Goal: Task Accomplishment & Management: Manage account settings

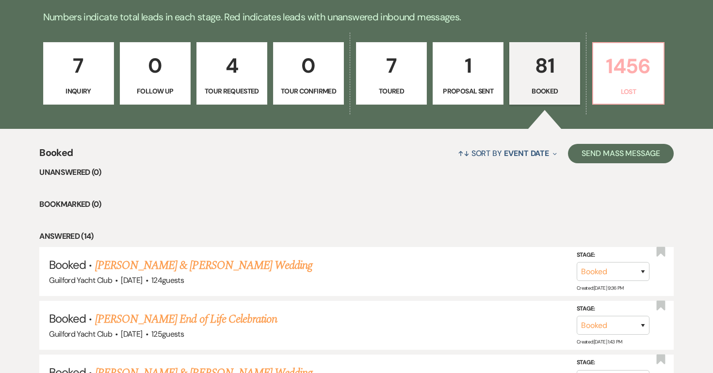
click at [619, 79] on p "1456" at bounding box center [628, 66] width 58 height 32
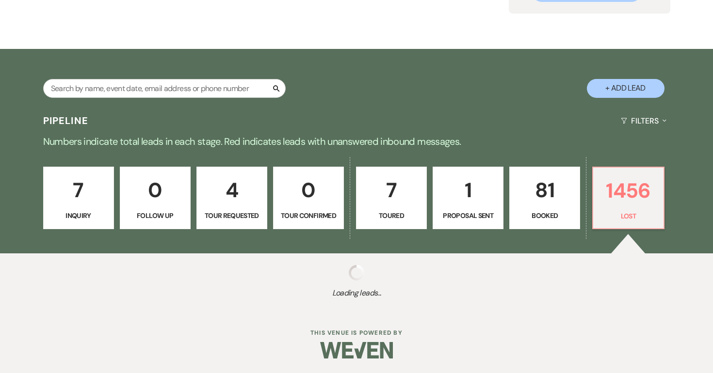
select select "8"
select select "5"
select select "8"
select select "5"
select select "8"
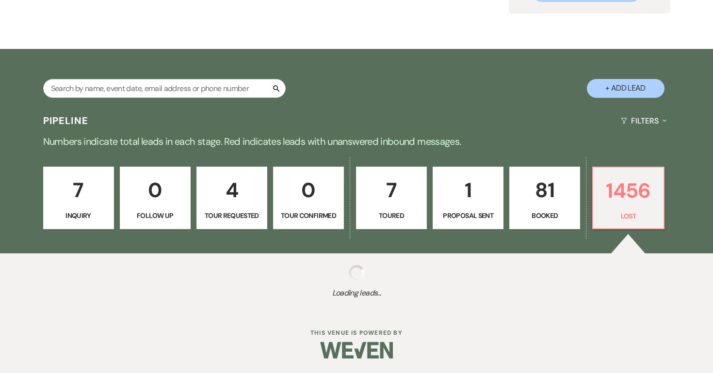
select select "5"
select select "8"
select select "5"
select select "8"
select select "5"
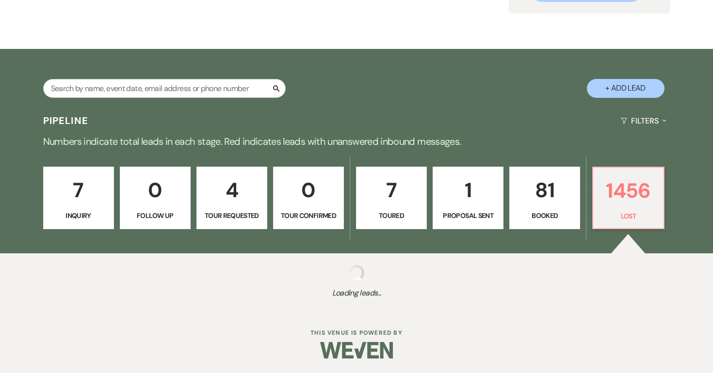
select select "8"
select select "7"
select select "8"
select select "5"
select select "8"
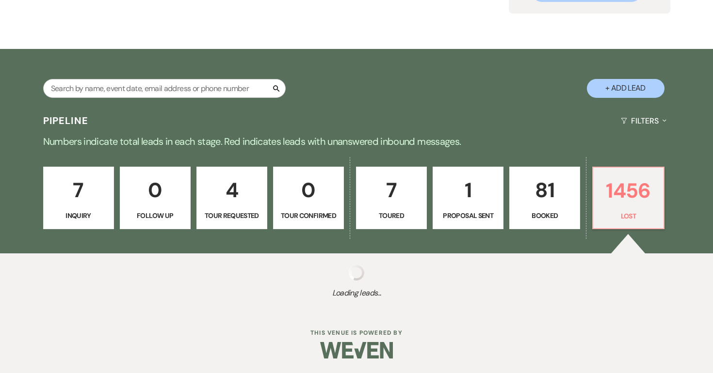
select select "5"
select select "8"
select select "5"
select select "8"
select select "5"
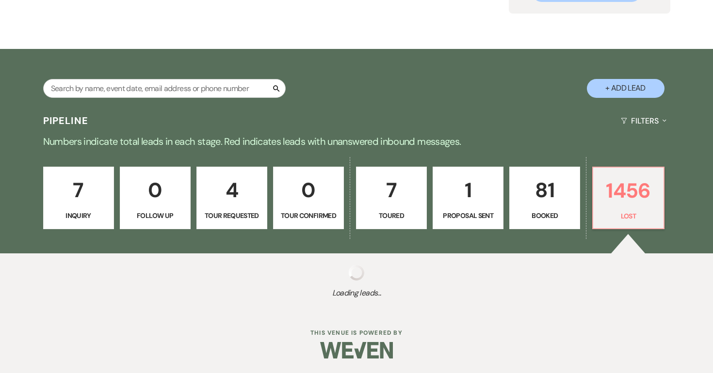
select select "8"
select select "5"
select select "8"
select select "5"
select select "8"
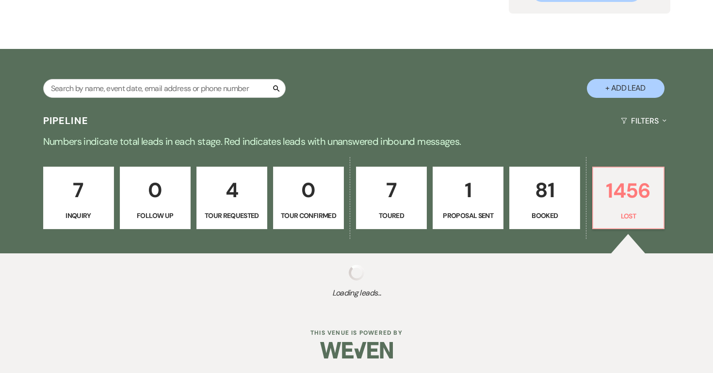
select select "6"
select select "8"
select select "10"
select select "8"
select select "5"
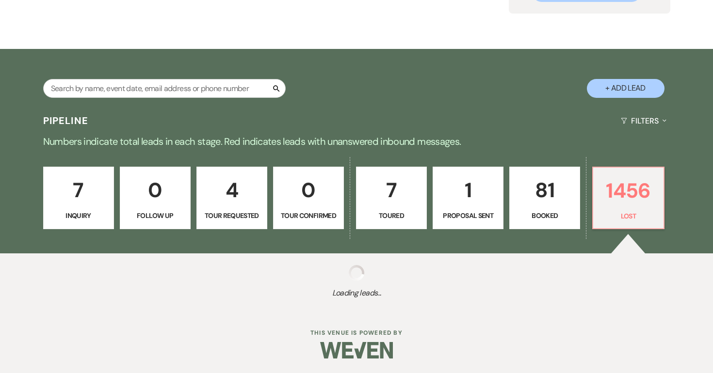
select select "8"
select select "7"
select select "8"
select select "5"
select select "8"
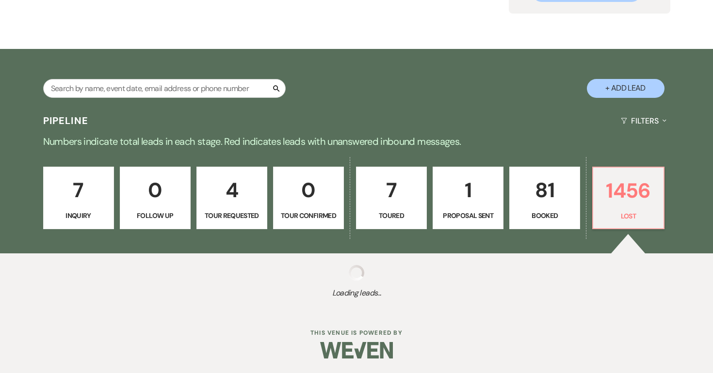
select select "5"
select select "8"
select select "5"
select select "8"
select select "7"
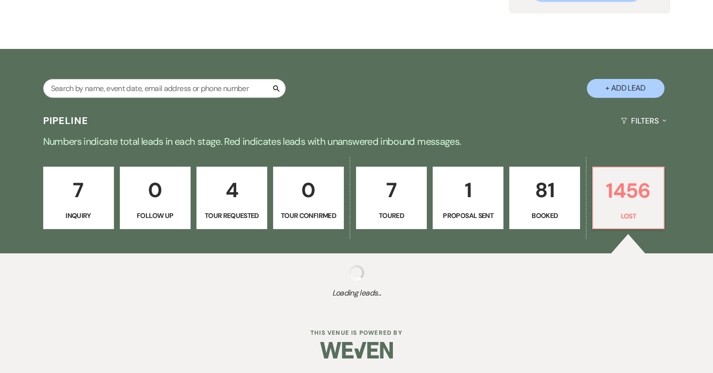
select select "8"
select select "5"
select select "8"
select select "5"
select select "8"
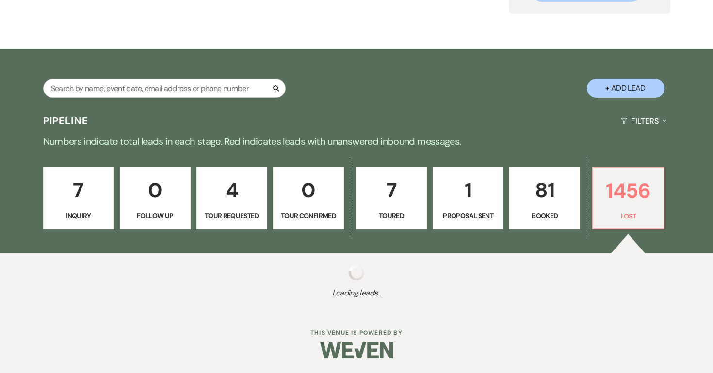
select select "5"
select select "8"
select select "5"
select select "8"
select select "5"
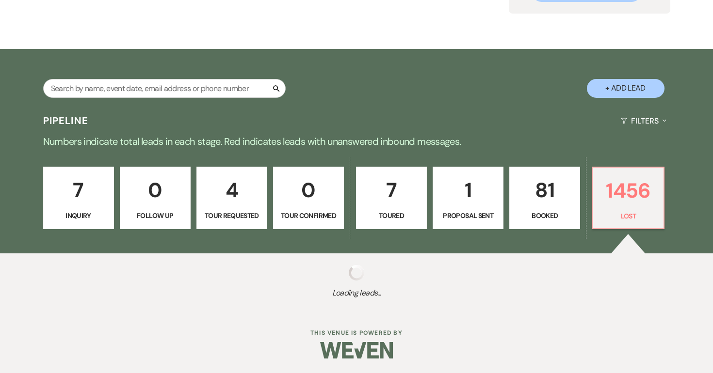
select select "8"
select select "5"
select select "8"
select select "5"
select select "8"
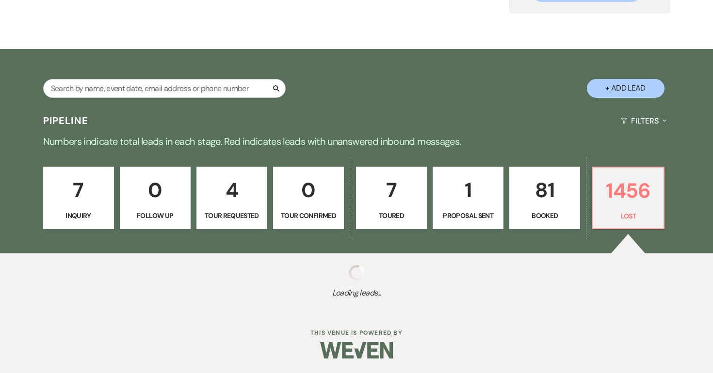
select select "5"
select select "8"
select select "5"
select select "8"
select select "11"
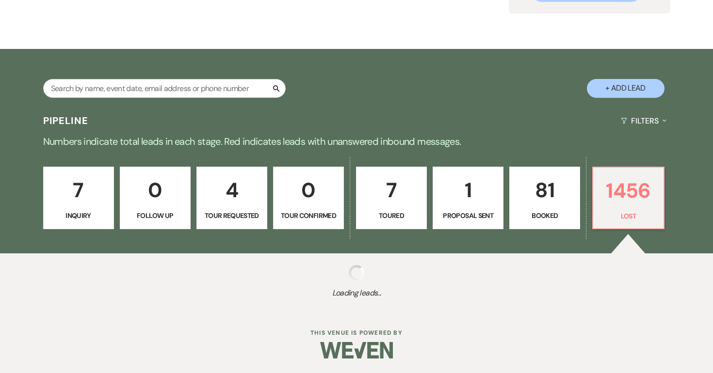
select select "8"
select select "5"
select select "8"
select select "5"
select select "8"
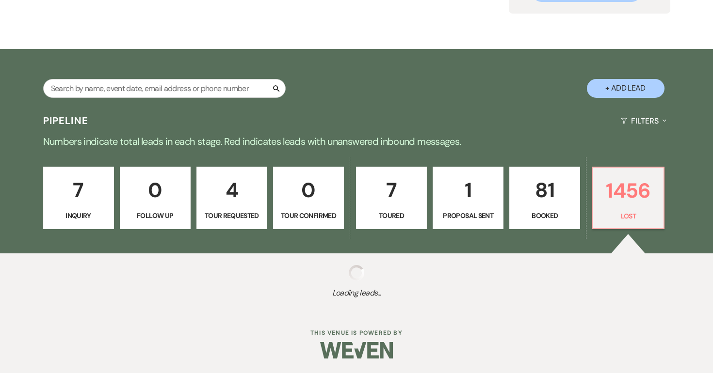
select select "5"
select select "8"
select select "5"
select select "8"
select select "5"
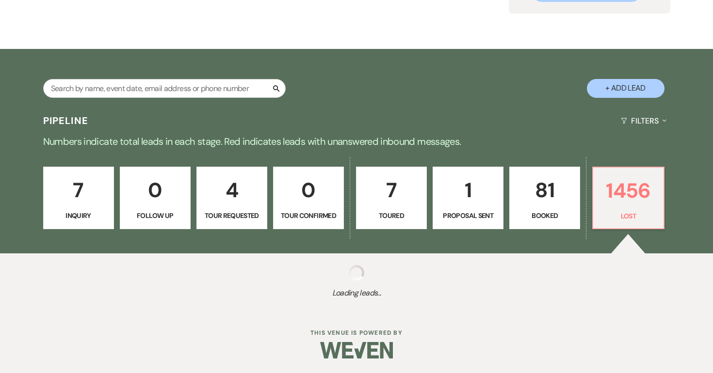
select select "8"
select select "5"
select select "8"
select select "5"
select select "8"
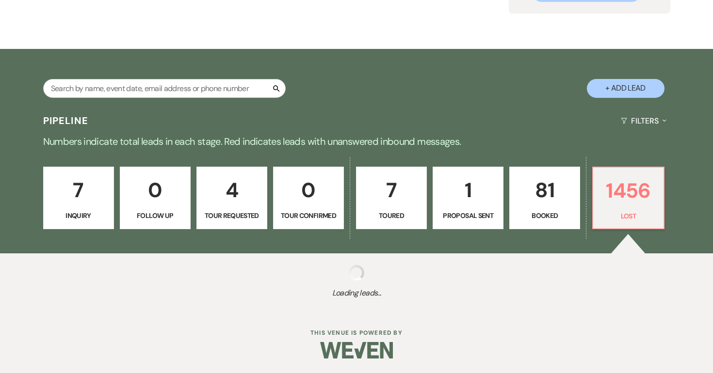
select select "5"
select select "8"
select select "5"
select select "8"
select select "5"
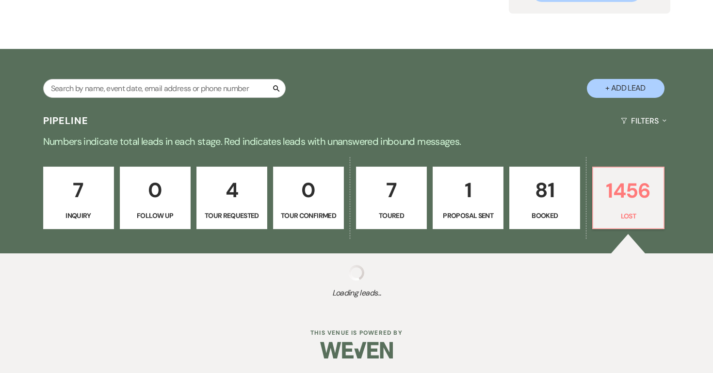
select select "8"
select select "6"
select select "8"
select select "5"
select select "8"
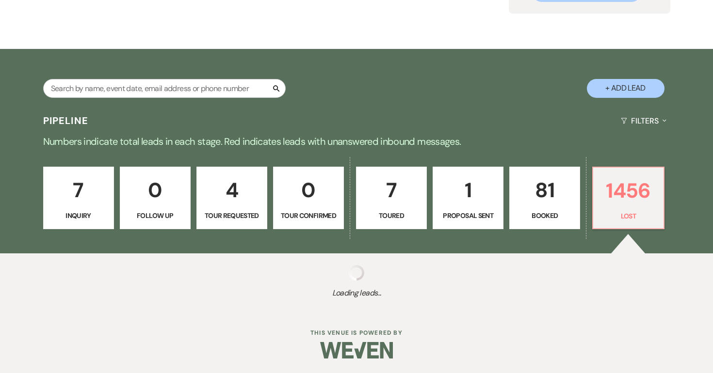
select select "5"
select select "8"
select select "5"
select select "8"
select select "5"
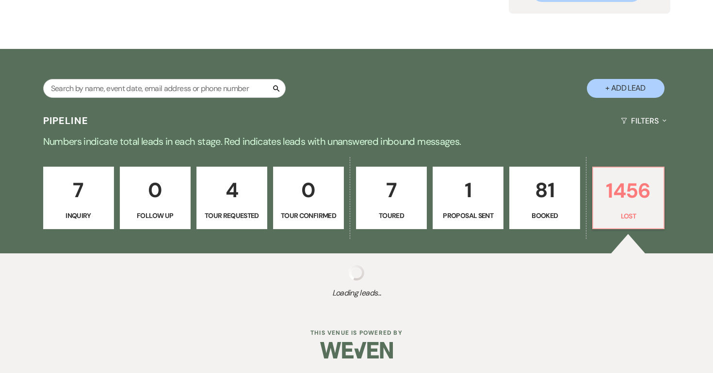
select select "8"
select select "6"
select select "8"
select select "5"
select select "8"
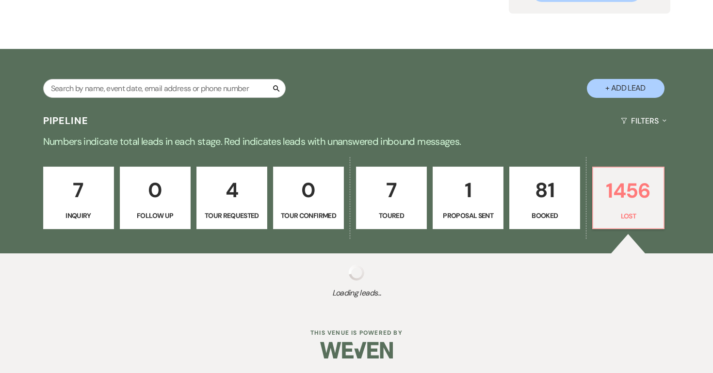
select select "5"
select select "8"
select select "6"
select select "8"
select select "5"
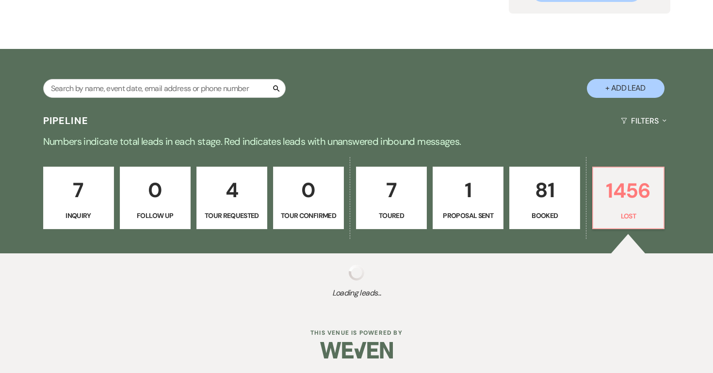
select select "8"
select select "5"
select select "8"
select select "5"
select select "8"
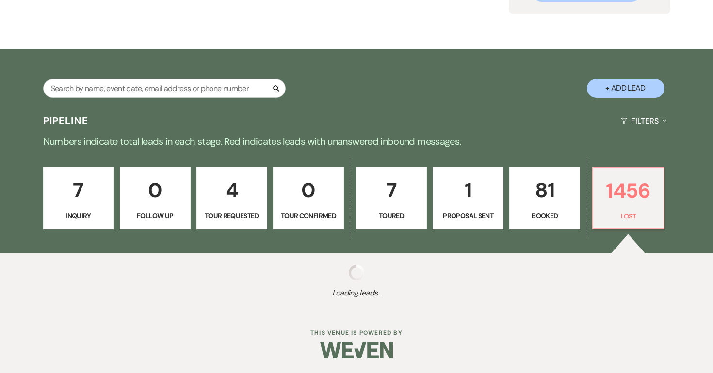
select select "5"
select select "8"
select select "5"
select select "8"
select select "5"
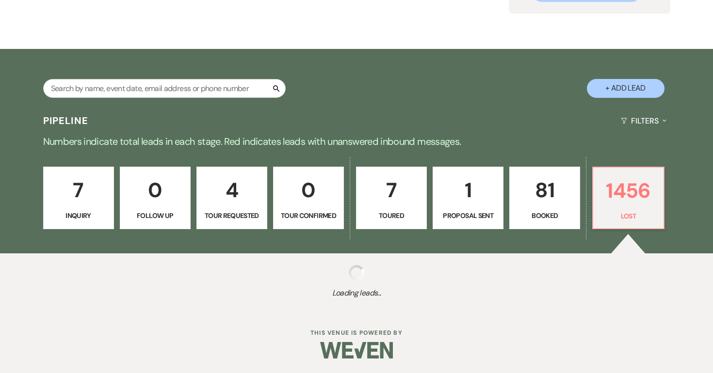
select select "8"
select select "5"
select select "8"
select select "5"
select select "8"
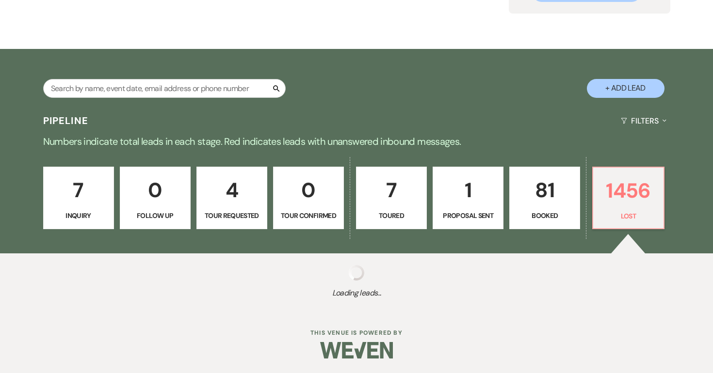
select select "5"
select select "8"
select select "5"
select select "8"
select select "5"
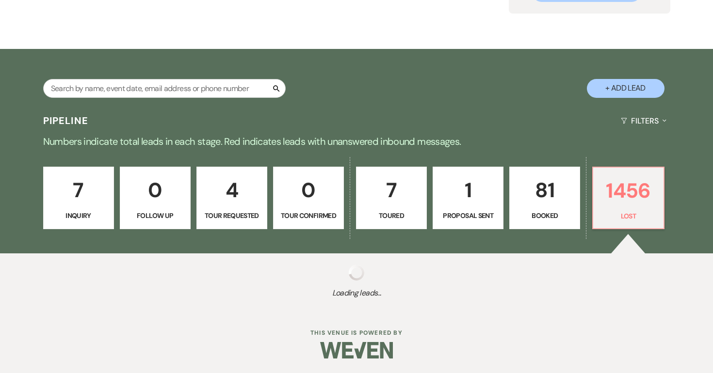
select select "8"
select select "5"
select select "8"
select select "5"
select select "8"
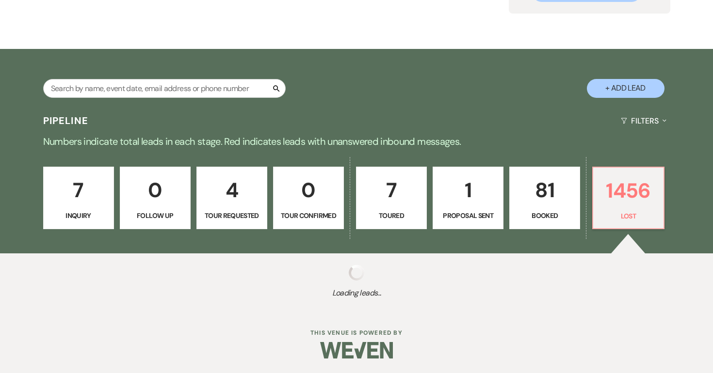
select select "5"
select select "8"
select select "5"
select select "8"
select select "5"
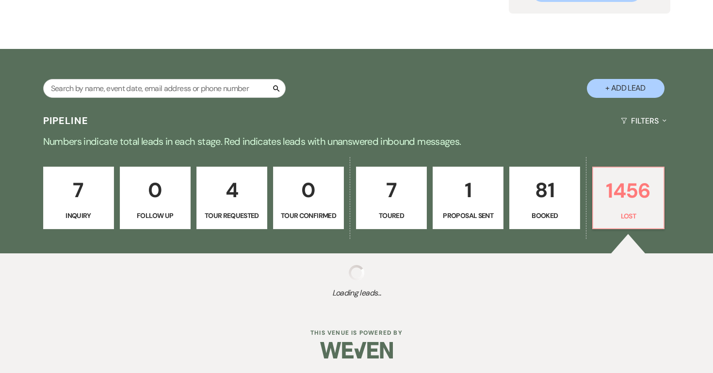
select select "8"
select select "6"
select select "8"
select select "5"
select select "8"
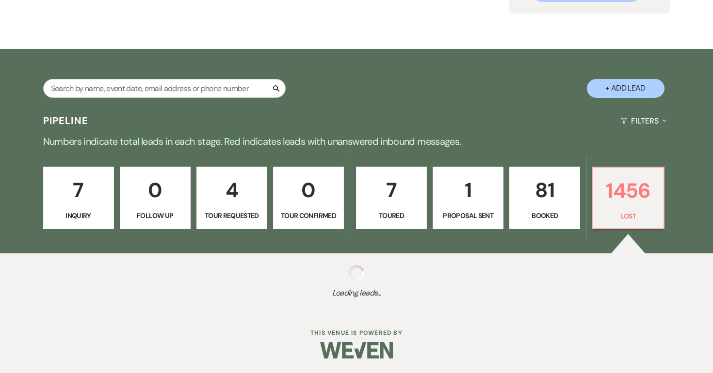
select select "5"
select select "8"
select select "5"
select select "8"
select select "5"
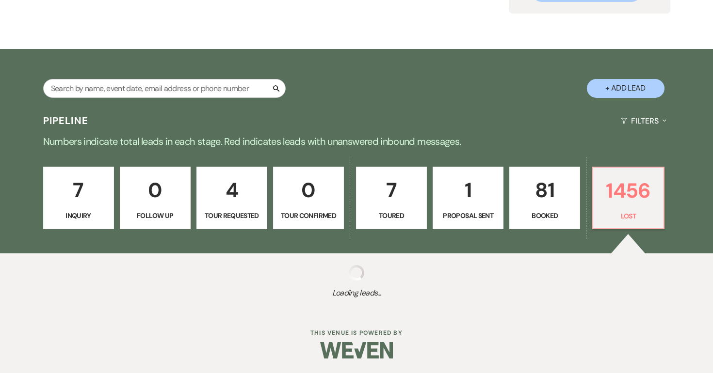
select select "8"
select select "5"
select select "8"
select select "5"
select select "8"
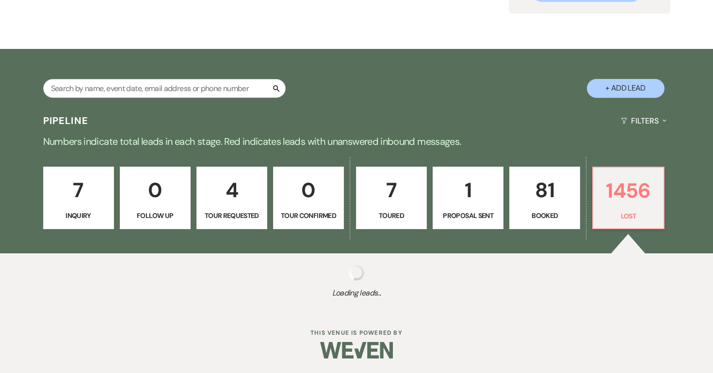
select select "5"
select select "8"
select select "5"
select select "8"
select select "5"
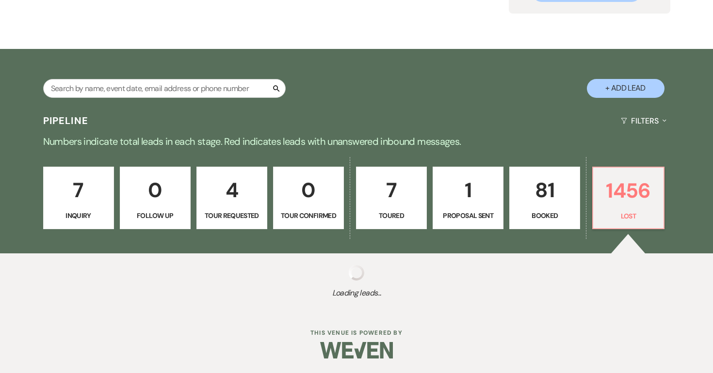
select select "8"
select select "10"
select select "8"
select select "5"
select select "8"
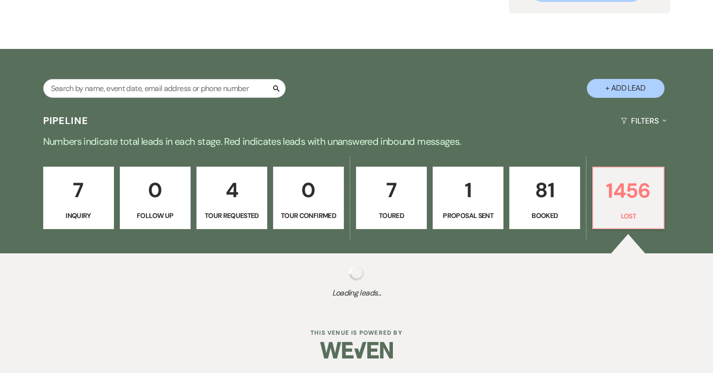
select select "5"
select select "8"
select select "5"
select select "8"
select select "5"
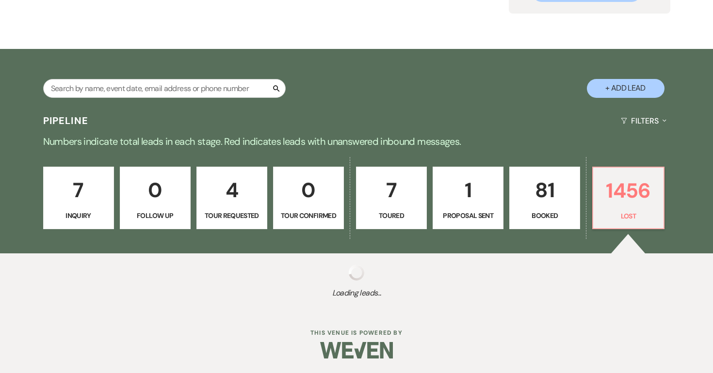
select select "8"
select select "5"
select select "8"
select select "5"
select select "8"
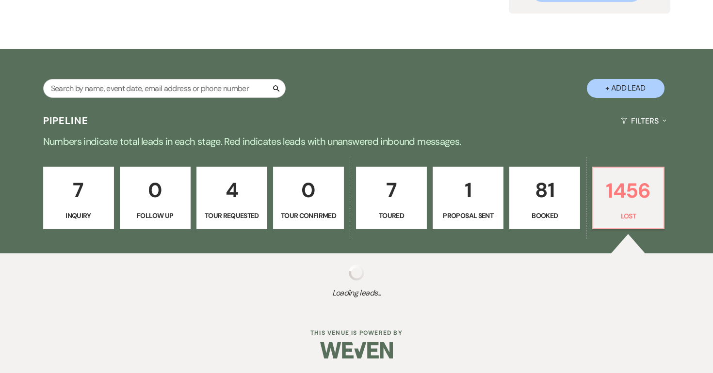
select select "9"
select select "8"
select select "5"
select select "8"
select select "5"
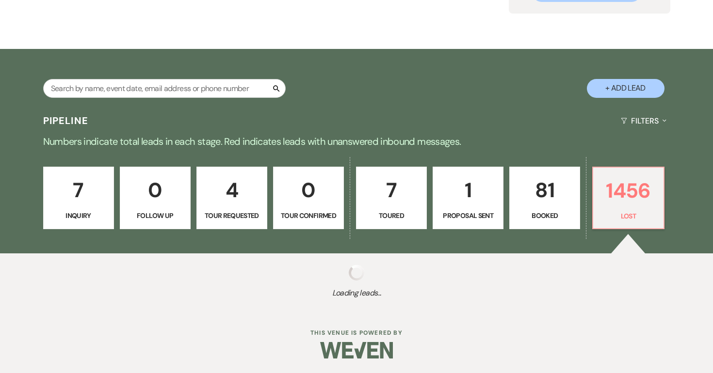
select select "8"
select select "5"
select select "8"
select select "5"
select select "8"
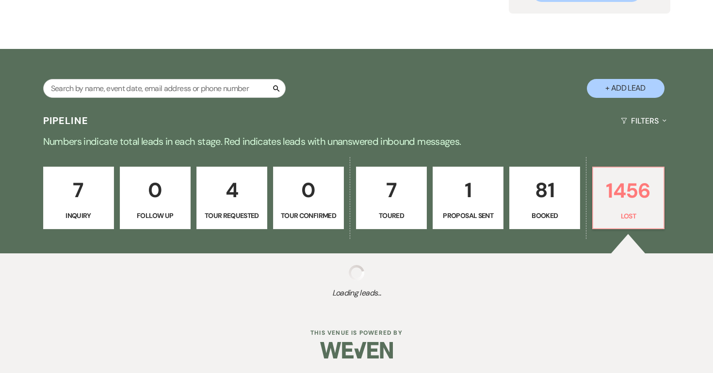
select select "5"
select select "8"
select select "5"
select select "8"
select select "5"
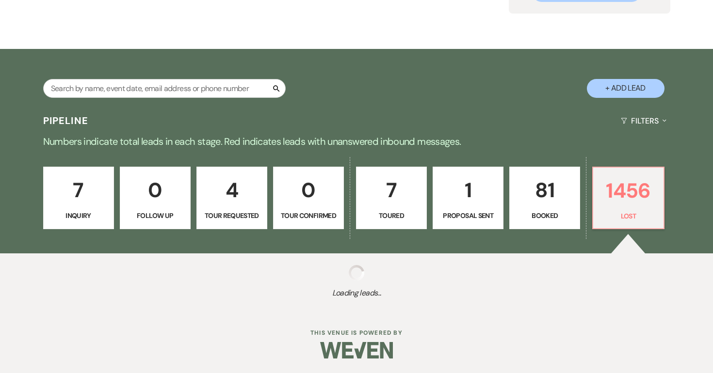
select select "8"
select select "7"
select select "8"
select select "6"
select select "8"
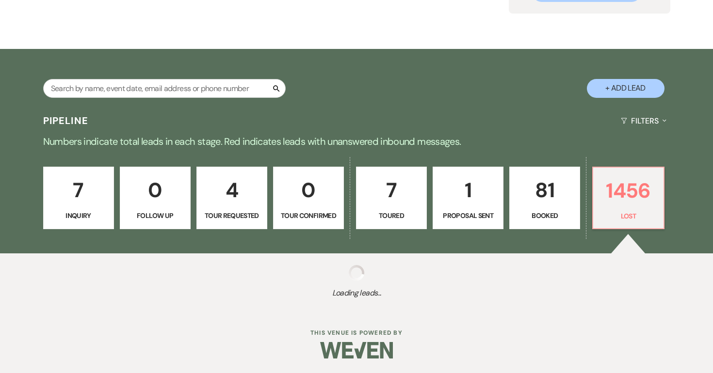
select select "5"
select select "8"
select select "5"
select select "8"
select select "5"
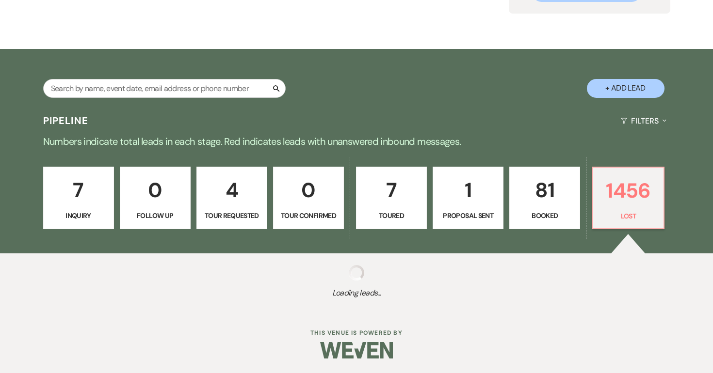
select select "8"
select select "5"
select select "8"
select select "5"
select select "8"
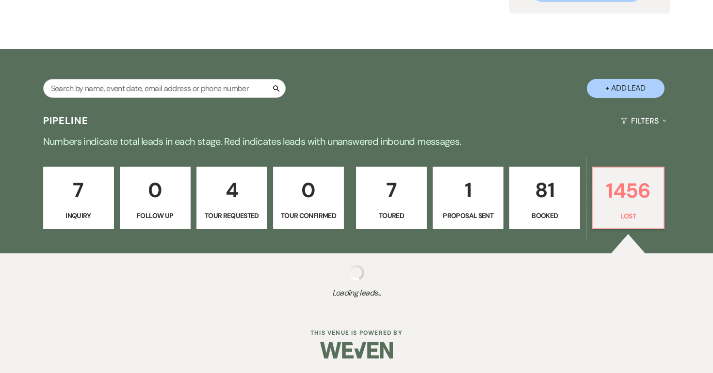
select select "5"
select select "8"
select select "6"
select select "8"
select select "6"
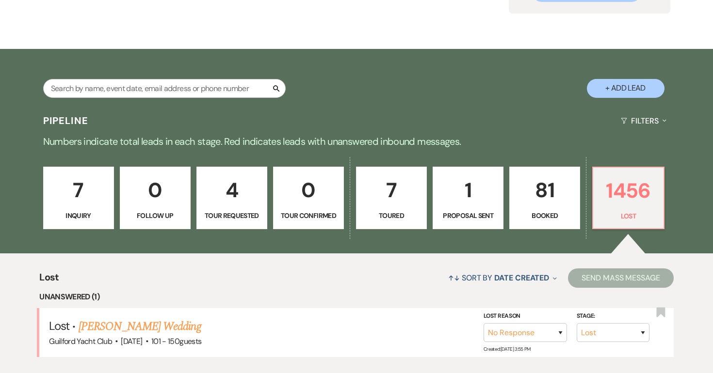
scroll to position [247, 0]
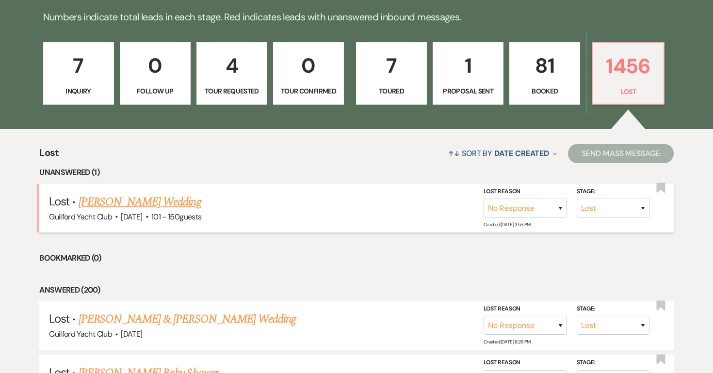
click at [168, 204] on link "Micaela Grogan's Wedding" at bounding box center [140, 201] width 123 height 17
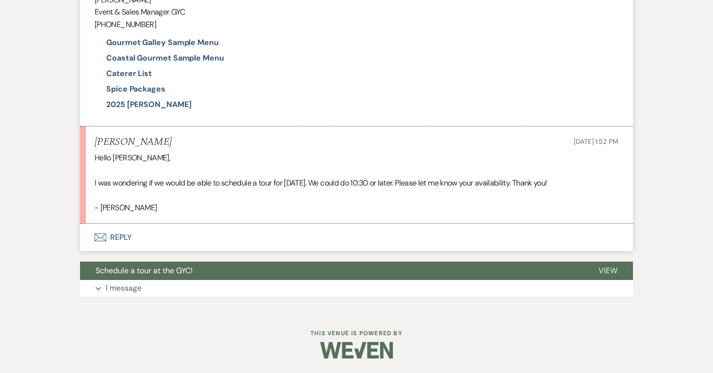
scroll to position [1299, 0]
click at [122, 239] on button "Envelope Reply" at bounding box center [356, 237] width 553 height 27
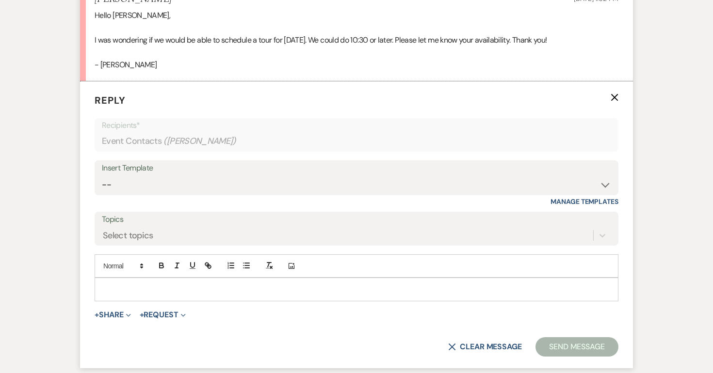
scroll to position [1437, 0]
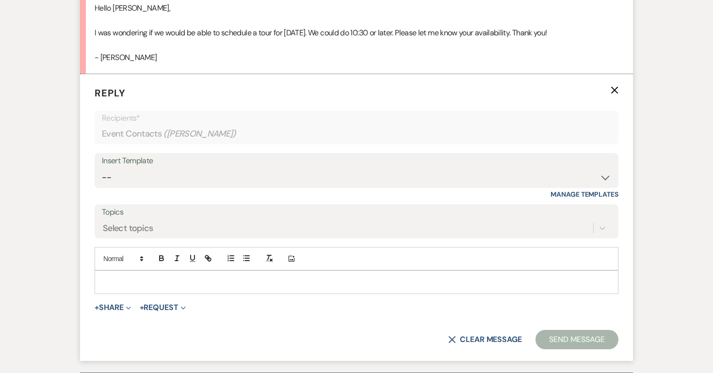
click at [120, 288] on p at bounding box center [356, 282] width 508 height 11
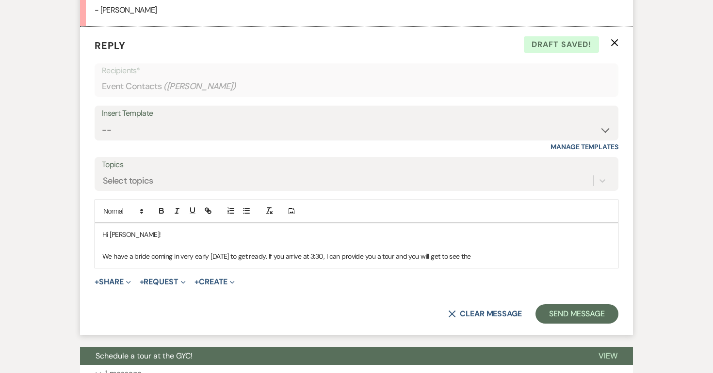
scroll to position [1582, 0]
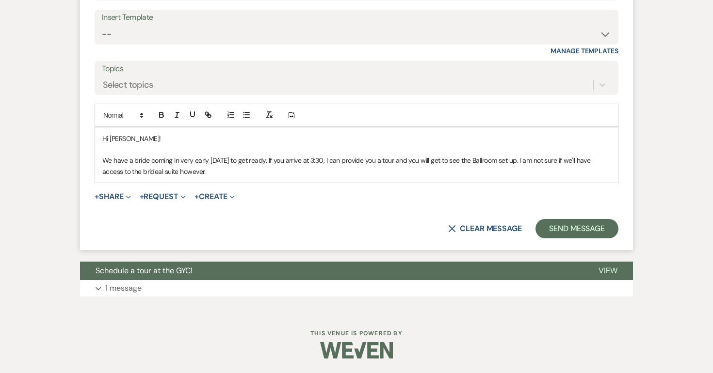
click at [137, 177] on p "We have a bride coming in very early on Sat to get ready. If you arrive at 3:30…" at bounding box center [356, 166] width 508 height 22
click at [195, 177] on p "We have a bride coming in very early on Sat to get ready. If you arrive at 3:30…" at bounding box center [356, 166] width 508 height 22
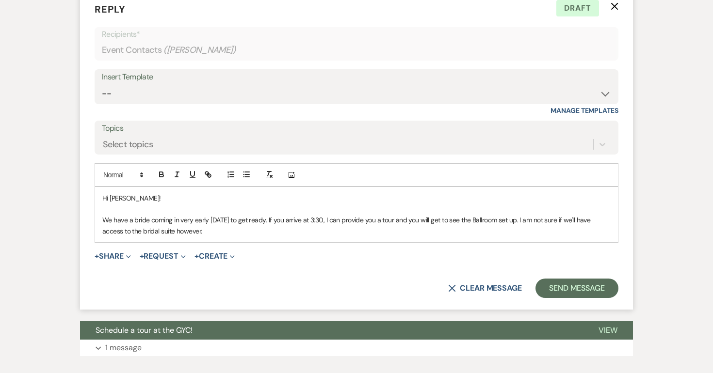
scroll to position [1593, 0]
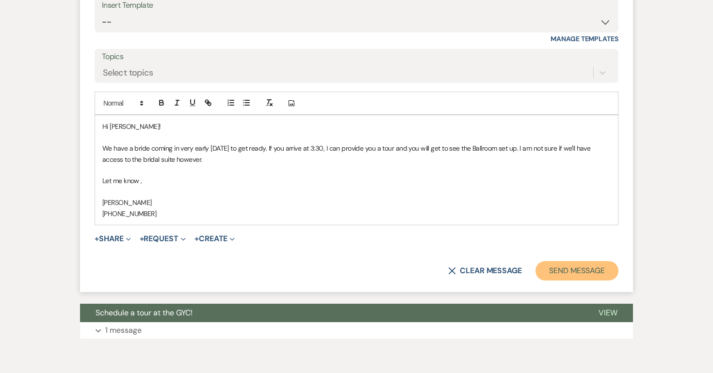
click at [580, 281] on button "Send Message" at bounding box center [576, 270] width 83 height 19
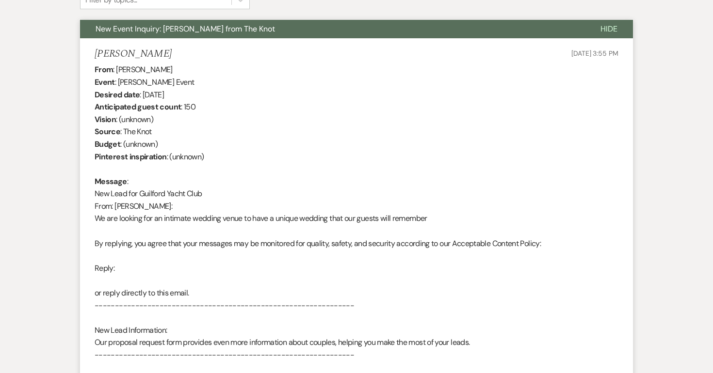
scroll to position [0, 0]
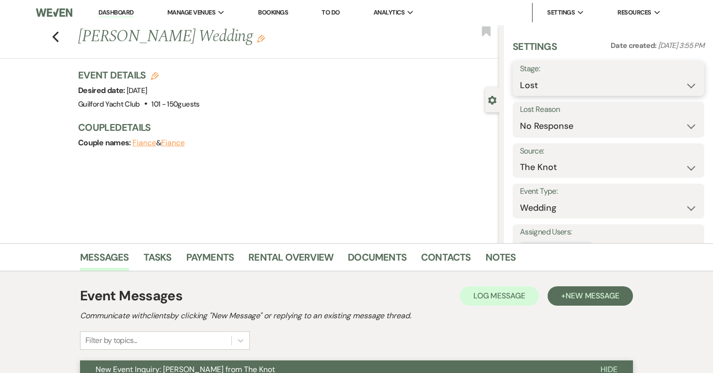
click at [545, 82] on select "Inquiry Follow Up Tour Requested Tour Confirmed Toured Proposal Sent Booked Lost" at bounding box center [608, 85] width 177 height 19
click at [520, 76] on select "Inquiry Follow Up Tour Requested Tour Confirmed Toured Proposal Sent Booked Lost" at bounding box center [608, 85] width 177 height 19
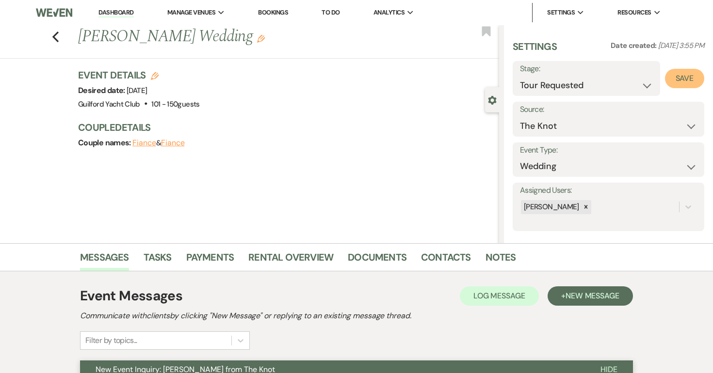
click at [673, 81] on button "Save" at bounding box center [684, 78] width 39 height 19
click at [54, 40] on icon "Previous" at bounding box center [55, 37] width 7 height 12
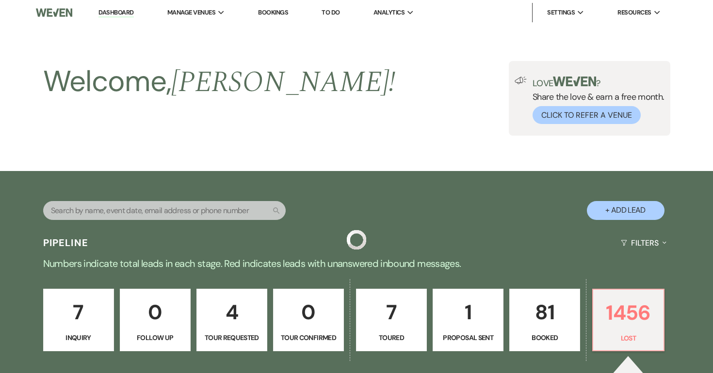
scroll to position [247, 0]
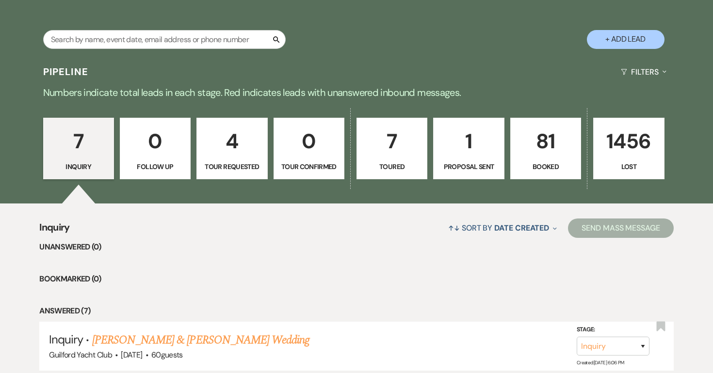
scroll to position [169, 0]
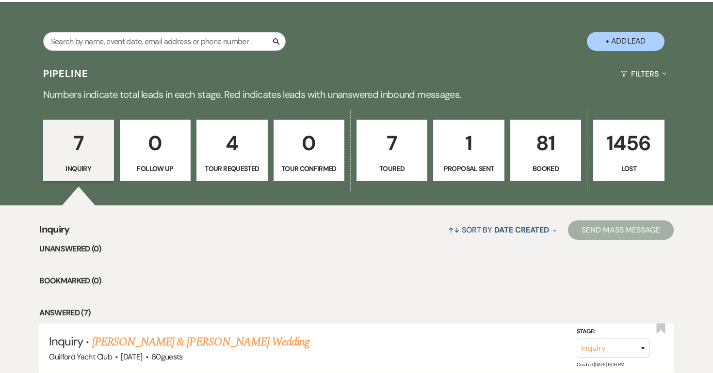
click at [623, 42] on button "+ Add Lead" at bounding box center [626, 41] width 78 height 19
select select "696"
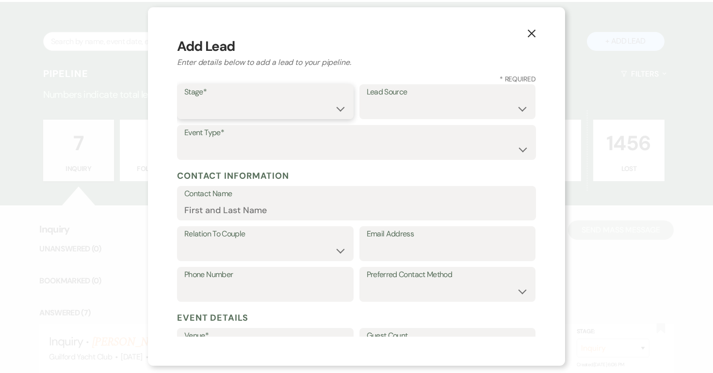
click at [286, 105] on select "Inquiry Follow Up Tour Requested Tour Confirmed Toured Proposal Sent Booked Lost" at bounding box center [265, 108] width 162 height 19
select select "1"
click at [184, 99] on select "Inquiry Follow Up Tour Requested Tour Confirmed Toured Proposal Sent Booked Lost" at bounding box center [265, 108] width 162 height 19
click at [406, 103] on select "Weven Venue Website Instagram Facebook Pinterest Google The Knot Wedding Wire H…" at bounding box center [448, 108] width 162 height 19
select select "22"
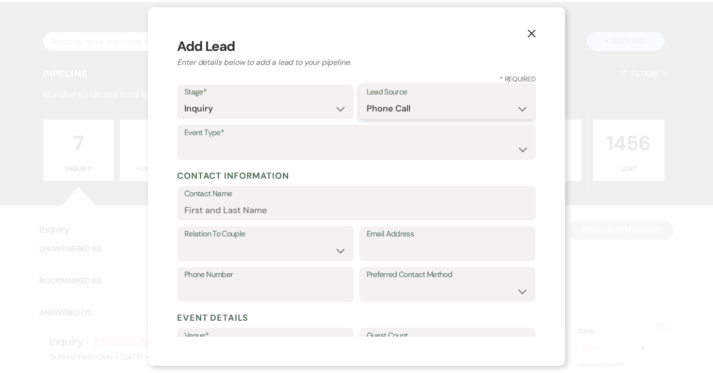
click at [367, 99] on select "Weven Venue Website Instagram Facebook Pinterest Google The Knot Wedding Wire H…" at bounding box center [448, 108] width 162 height 19
click at [210, 148] on select "Wedding Anniversary Party Baby Shower Bachelorette / Bachelor Party Birthday Pa…" at bounding box center [356, 149] width 344 height 19
select select "20"
click at [184, 140] on select "Wedding Anniversary Party Baby Shower Bachelorette / Bachelor Party Birthday Pa…" at bounding box center [356, 149] width 344 height 19
click at [240, 149] on select "Wedding Anniversary Party Baby Shower Bachelorette / Bachelor Party Birthday Pa…" at bounding box center [356, 149] width 344 height 19
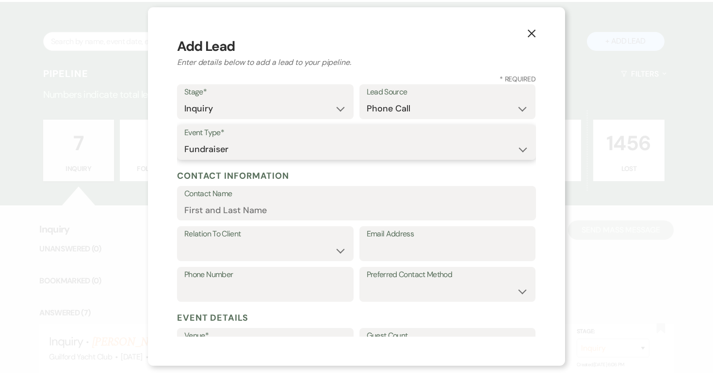
click at [184, 140] on select "Wedding Anniversary Party Baby Shower Bachelorette / Bachelor Party Birthday Pa…" at bounding box center [356, 149] width 344 height 19
click at [235, 250] on select "Client Event Planner Parent of Client Family Member Friend Other" at bounding box center [265, 250] width 162 height 19
select select "2"
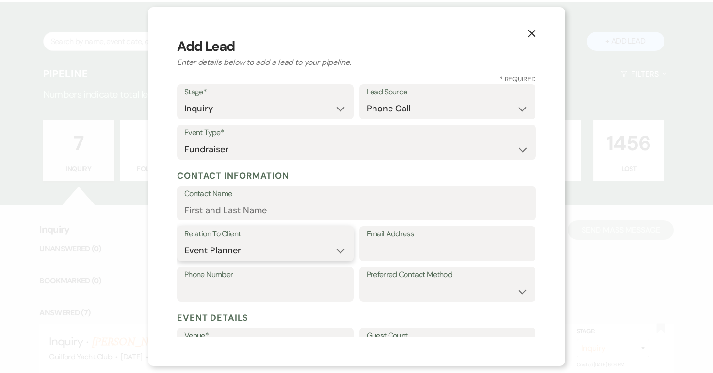
click at [184, 241] on select "Client Event Planner Parent of Client Family Member Friend Other" at bounding box center [265, 250] width 162 height 19
click at [385, 252] on input "Email Address" at bounding box center [448, 250] width 162 height 19
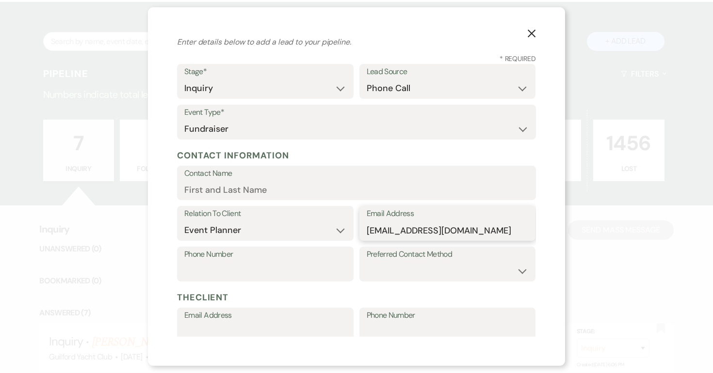
scroll to position [26, 0]
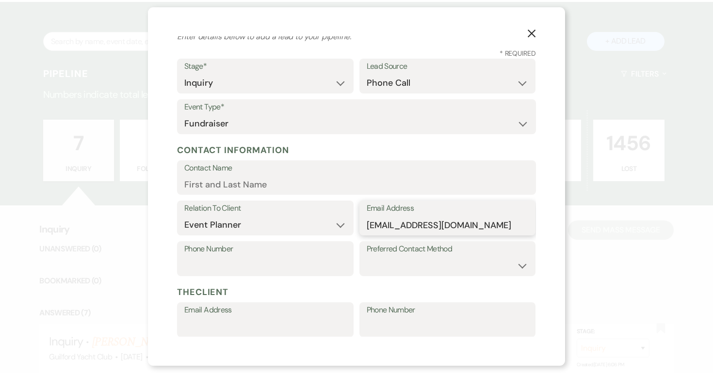
type input "[EMAIL_ADDRESS][DOMAIN_NAME]"
click at [423, 263] on select "Email Phone Text" at bounding box center [448, 265] width 162 height 19
select select "phone"
click at [367, 256] on select "Email Phone Text" at bounding box center [448, 265] width 162 height 19
click at [290, 267] on input "Phone Number" at bounding box center [265, 265] width 162 height 19
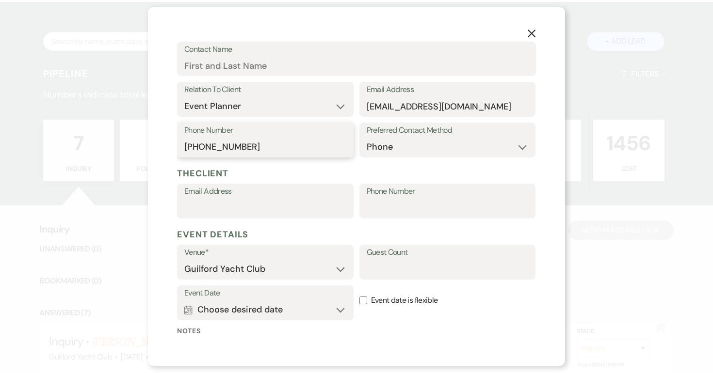
scroll to position [236, 0]
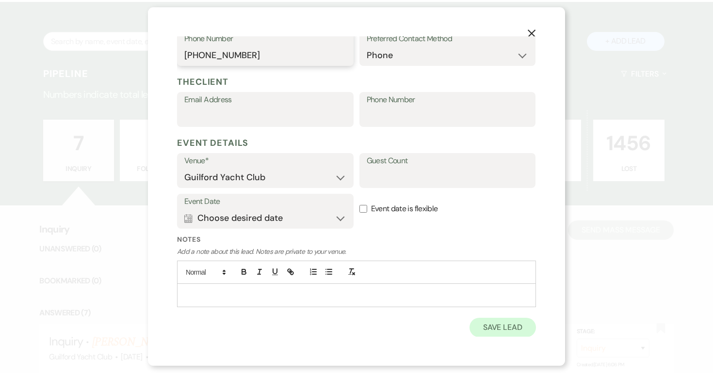
type input "[PHONE_NUMBER]"
click at [484, 328] on button "Save Lead" at bounding box center [502, 327] width 66 height 19
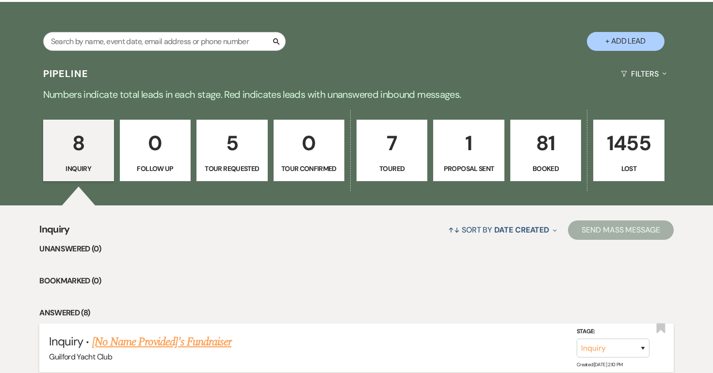
click at [208, 340] on link "[No Name Provided]'s Fundraiser" at bounding box center [161, 342] width 139 height 17
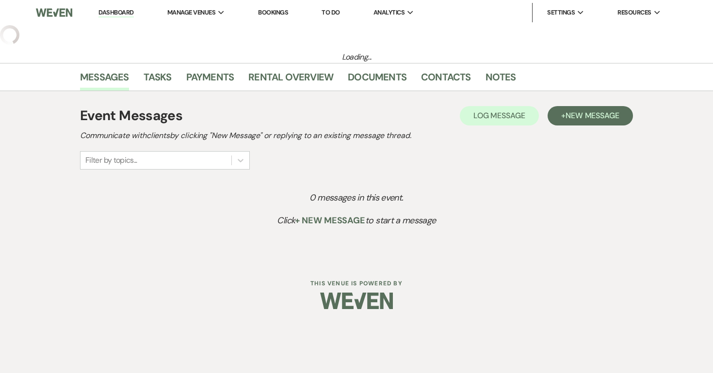
select select "22"
select select "20"
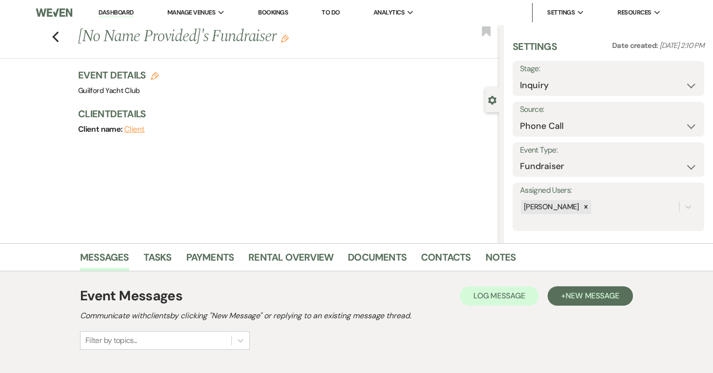
click at [285, 42] on icon "Edit" at bounding box center [285, 39] width 8 height 8
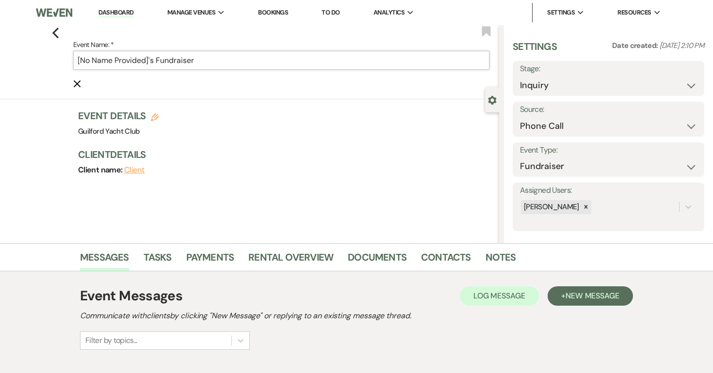
drag, startPoint x: 150, startPoint y: 61, endPoint x: 23, endPoint y: 55, distance: 127.2
click at [23, 55] on div "Previous Event Name: * [No Name Provided]'s Fundraiser Cancel Edit Bookmark" at bounding box center [247, 62] width 504 height 74
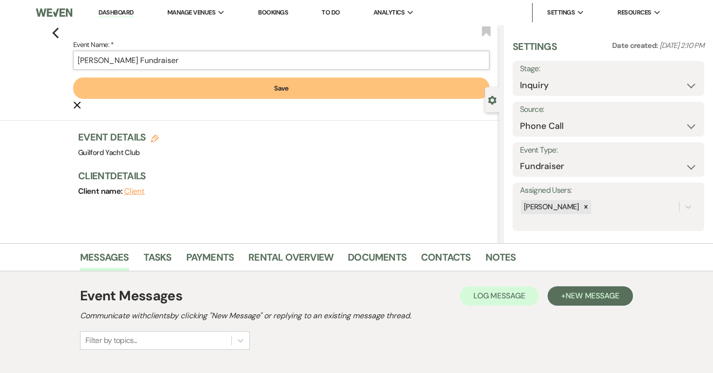
click at [186, 60] on input "[PERSON_NAME] Fundraiser" at bounding box center [281, 60] width 416 height 19
type input "[PERSON_NAME] Donor Appreciation"
click at [241, 87] on button "Save" at bounding box center [281, 88] width 416 height 21
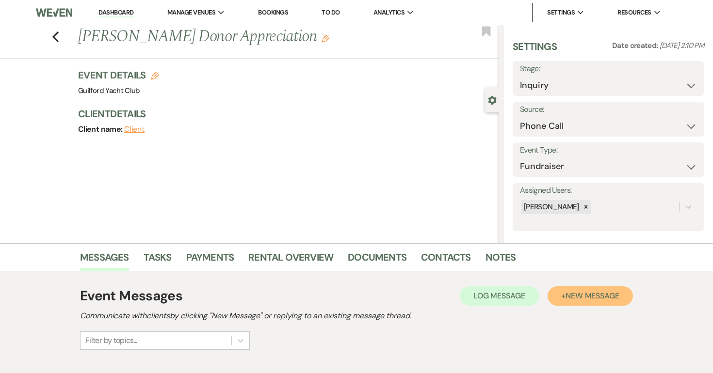
click at [596, 296] on span "New Message" at bounding box center [592, 296] width 54 height 10
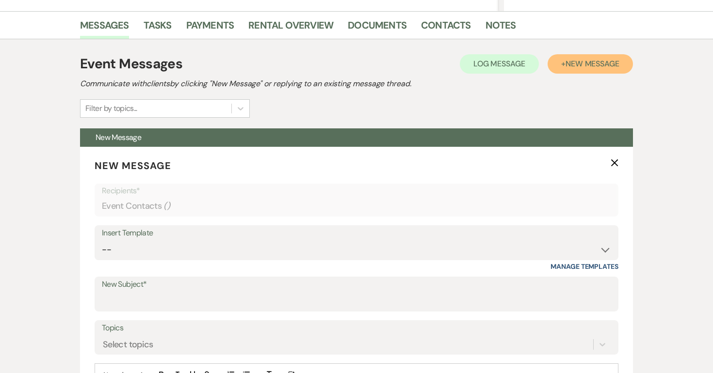
scroll to position [243, 0]
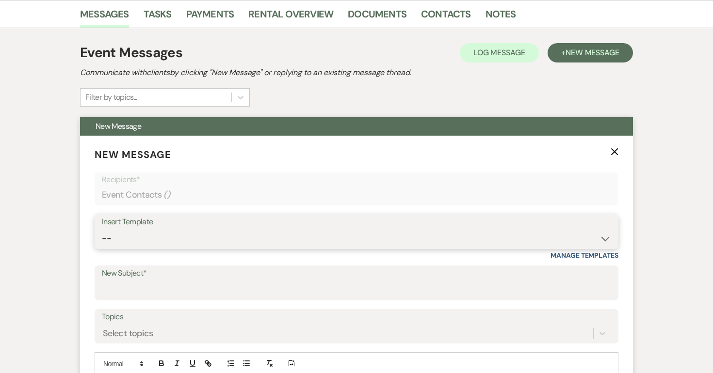
click at [208, 241] on select "-- Weven Planning Portal Introduction (Booked Events) Initial Inquiry Response …" at bounding box center [356, 238] width 509 height 19
select select "2140"
click at [102, 229] on select "-- Weven Planning Portal Introduction (Booked Events) Initial Inquiry Response …" at bounding box center [356, 238] width 509 height 19
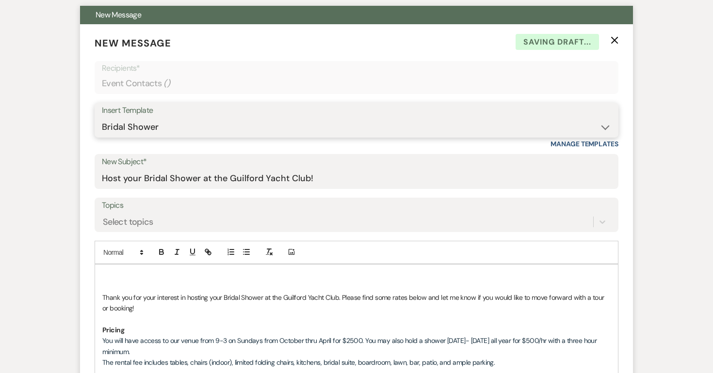
scroll to position [357, 0]
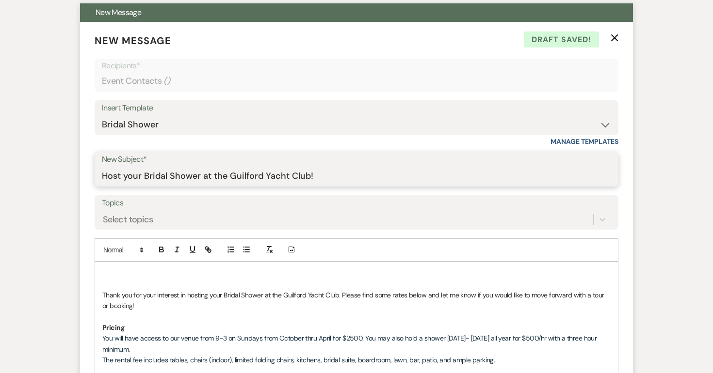
drag, startPoint x: 322, startPoint y: 176, endPoint x: 123, endPoint y: 156, distance: 200.3
click at [123, 156] on div "New Subject* Host your Bridal Shower at the Guilford Yacht Club!" at bounding box center [357, 169] width 524 height 35
click at [193, 177] on input "Host your Bridal Shower at the Guilford Yacht Club!" at bounding box center [356, 176] width 509 height 19
click at [199, 176] on input "Host your Bridal Shower at the Guilford Yacht Club!" at bounding box center [356, 176] width 509 height 19
type input "Host your Donor Appreciation at the Guilford Yacht Club!"
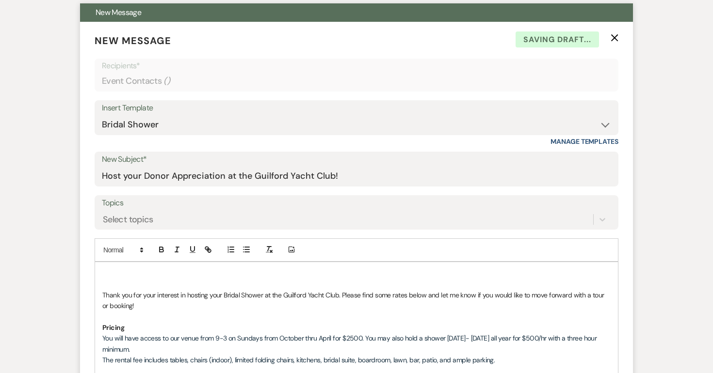
click at [178, 277] on p at bounding box center [356, 273] width 508 height 11
click at [266, 295] on p "Thank you for your interest in hosting your Bridal Shower at the Guilford Yacht…" at bounding box center [356, 301] width 508 height 22
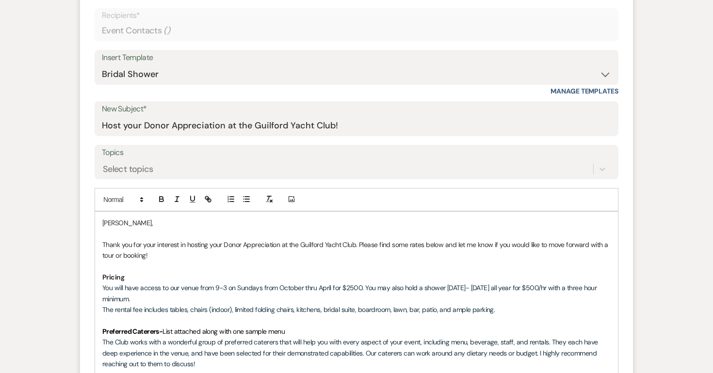
scroll to position [413, 0]
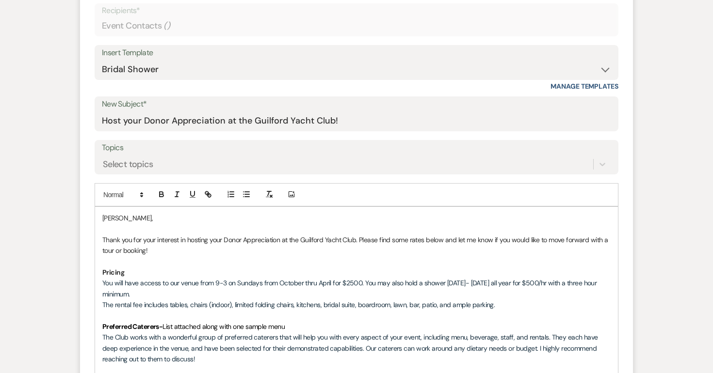
click at [225, 283] on span "You will have access to our venue from 9-3 on Sundays from October thru April f…" at bounding box center [350, 288] width 496 height 19
drag, startPoint x: 323, startPoint y: 285, endPoint x: 231, endPoint y: 285, distance: 91.6
click at [231, 285] on span "You will have access to our venue on 11/6 on Sundays from October thru April fo…" at bounding box center [346, 288] width 488 height 19
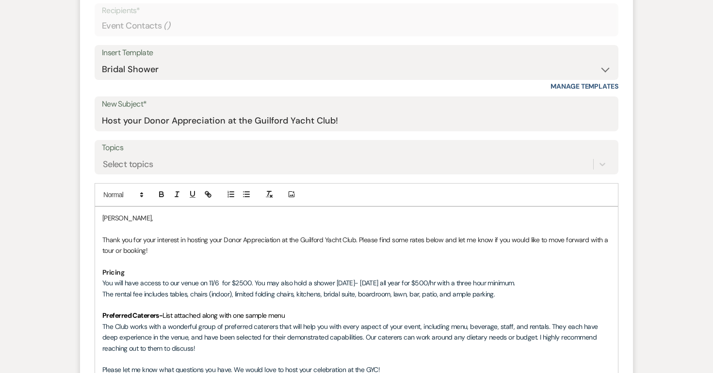
drag, startPoint x: 533, startPoint y: 282, endPoint x: 261, endPoint y: 281, distance: 272.0
click at [261, 281] on p "You will have access to our venue on 11/6 for $2500. You may also hold a shower…" at bounding box center [356, 283] width 508 height 11
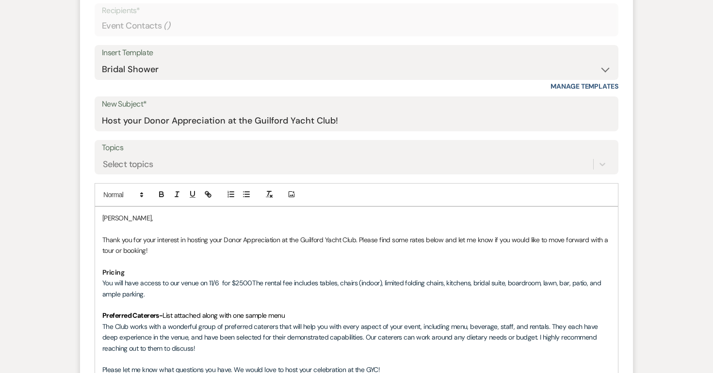
click at [206, 292] on p "You will have access to our venue on 11/6 for $2500. The rental fee includes ta…" at bounding box center [356, 289] width 508 height 22
click at [398, 304] on p at bounding box center [356, 305] width 508 height 11
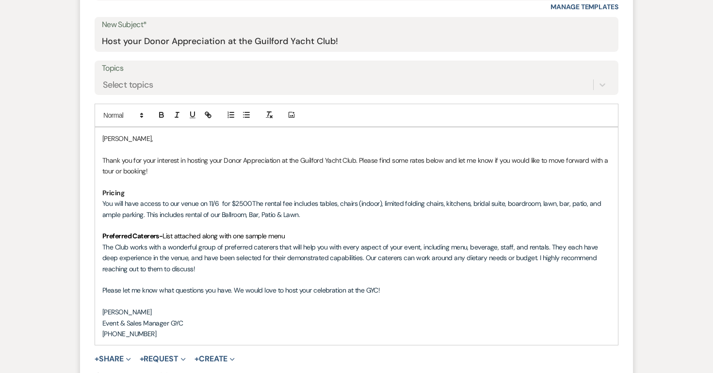
scroll to position [492, 0]
click at [183, 333] on p "[PHONE_NUMBER]" at bounding box center [356, 334] width 508 height 11
click at [272, 275] on p at bounding box center [356, 280] width 508 height 11
click at [256, 269] on p "The Club works with a wonderful group of preferred caterers that will help you …" at bounding box center [356, 258] width 508 height 32
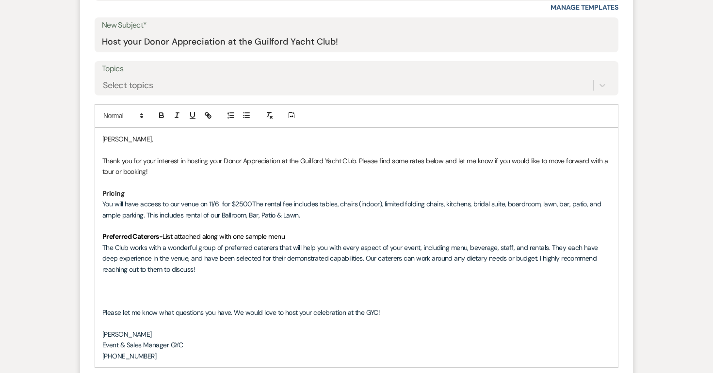
click at [212, 266] on p "The Club works with a wonderful group of preferred caterers that will help you …" at bounding box center [356, 258] width 508 height 32
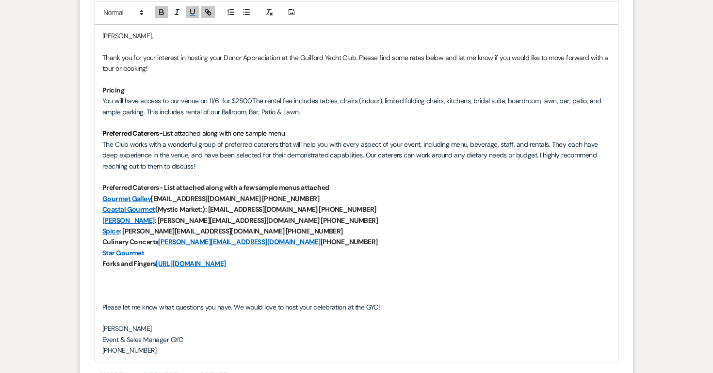
scroll to position [595, 0]
drag, startPoint x: 284, startPoint y: 232, endPoint x: 97, endPoint y: 235, distance: 186.7
click at [97, 235] on div "[PERSON_NAME], Thank you for your interest in hosting your Donor Appreciation a…" at bounding box center [356, 192] width 523 height 337
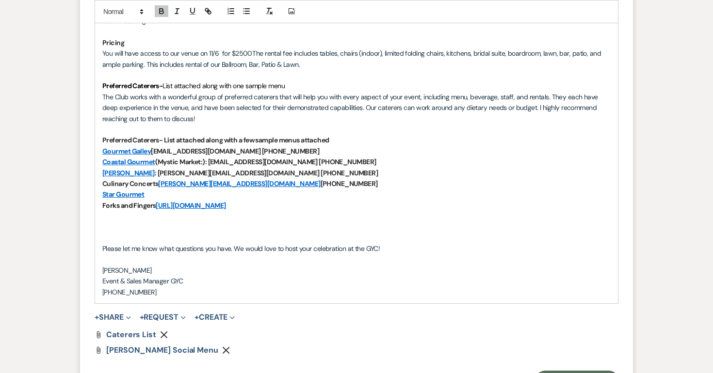
scroll to position [643, 0]
click at [148, 235] on p at bounding box center [356, 237] width 508 height 11
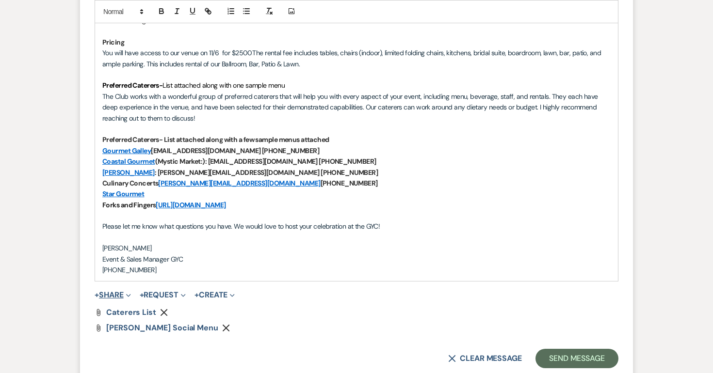
click at [122, 295] on button "+ Share Expand" at bounding box center [113, 295] width 36 height 8
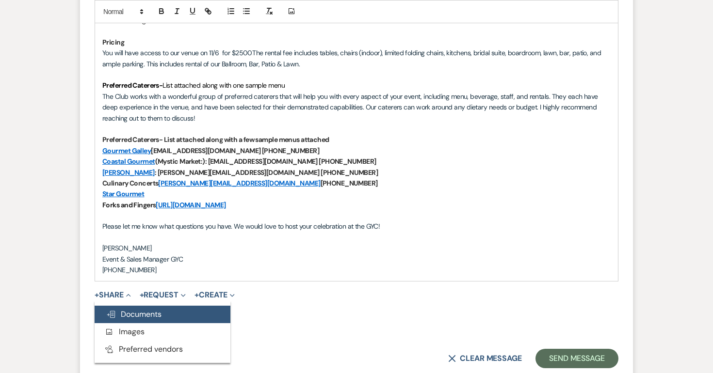
click at [132, 312] on span "Doc Upload Documents" at bounding box center [133, 314] width 55 height 10
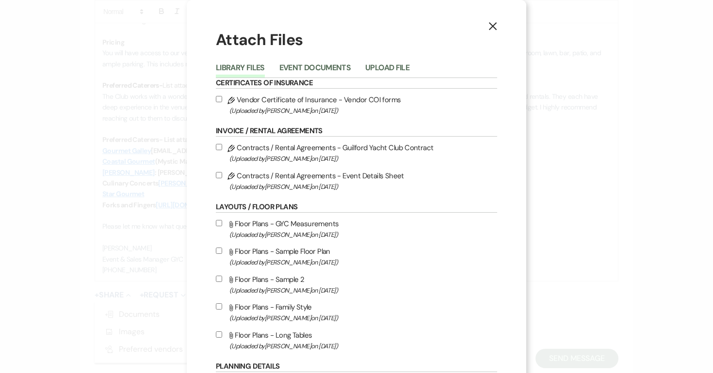
scroll to position [786, 0]
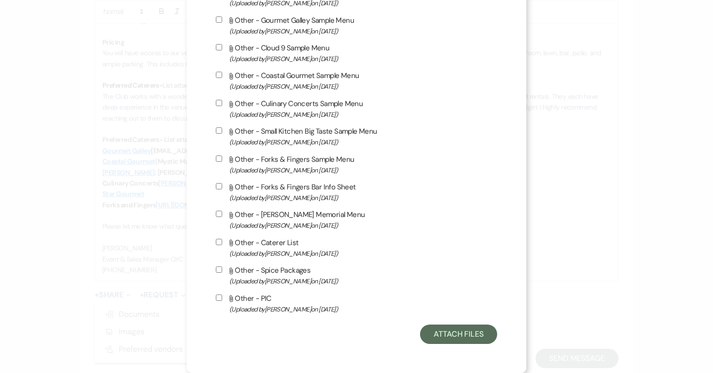
click at [218, 159] on input "Attach File Other - Forks & Fingers Sample Menu (Uploaded by [PERSON_NAME] on […" at bounding box center [219, 159] width 6 height 6
checkbox input "true"
click at [218, 183] on input "Attach File Other - Forks & Fingers Bar Info Sheet (Uploaded by [PERSON_NAME] o…" at bounding box center [219, 186] width 6 height 6
checkbox input "true"
click at [456, 334] on button "Attach Files" at bounding box center [458, 334] width 77 height 19
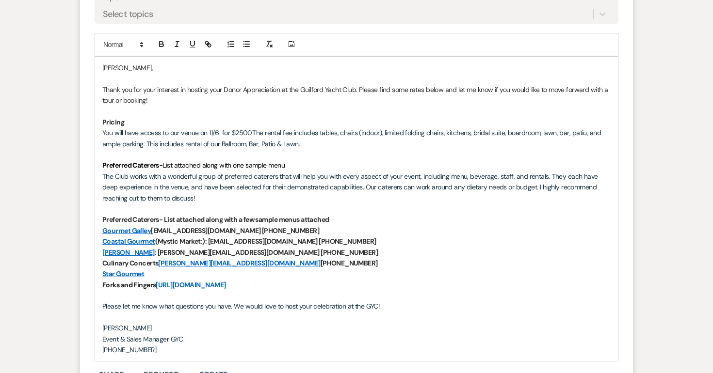
scroll to position [839, 0]
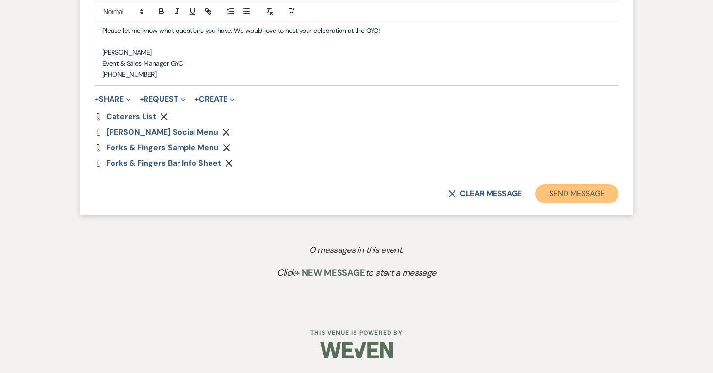
click at [576, 192] on button "Send Message" at bounding box center [576, 193] width 83 height 19
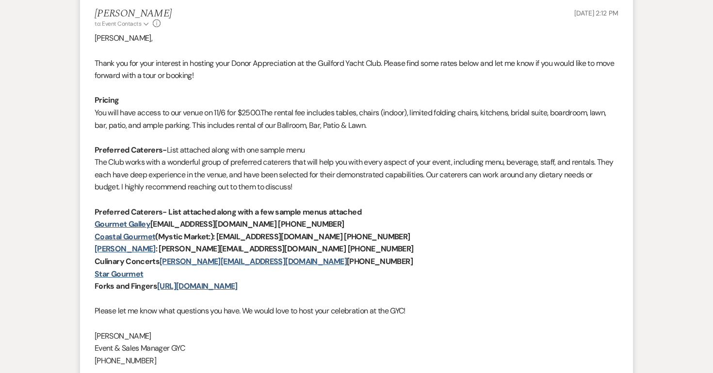
scroll to position [0, 0]
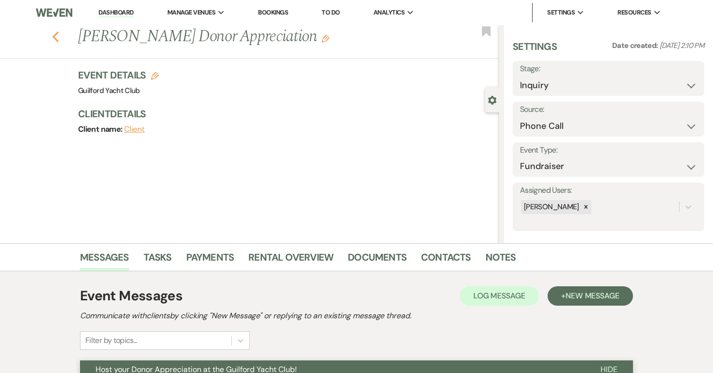
click at [55, 36] on icon "Previous" at bounding box center [55, 37] width 7 height 12
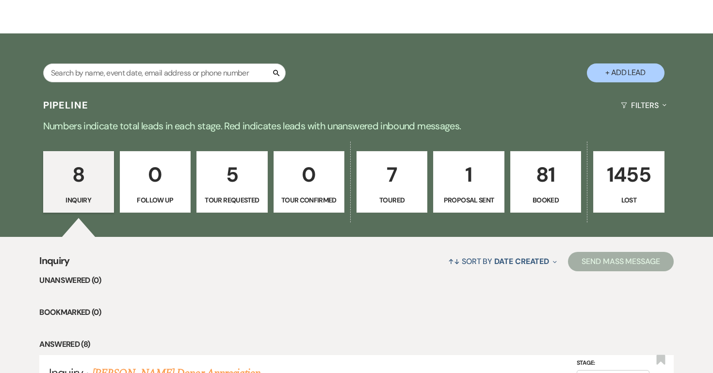
scroll to position [139, 0]
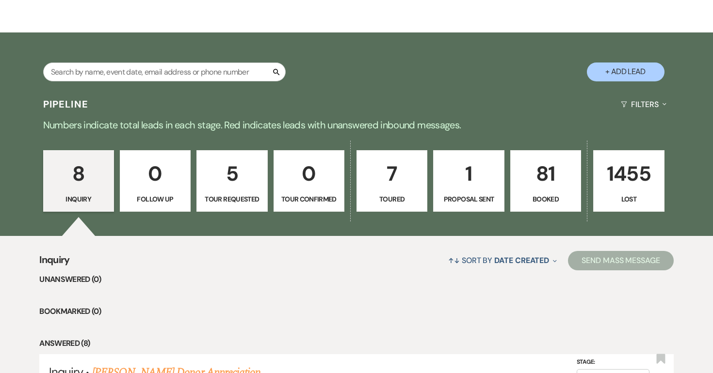
click at [642, 73] on button "+ Add Lead" at bounding box center [626, 72] width 78 height 19
select select "696"
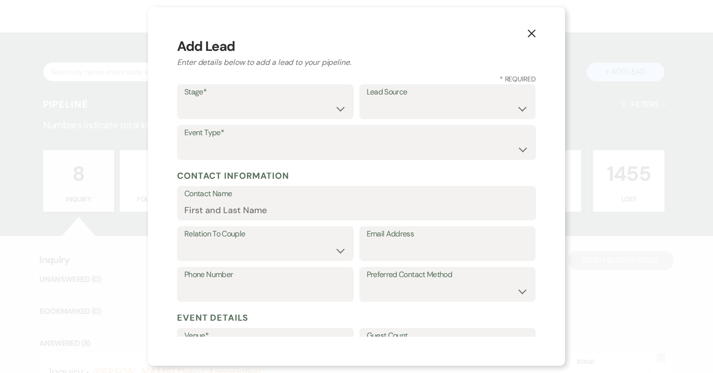
click at [533, 32] on icon "X" at bounding box center [531, 33] width 9 height 9
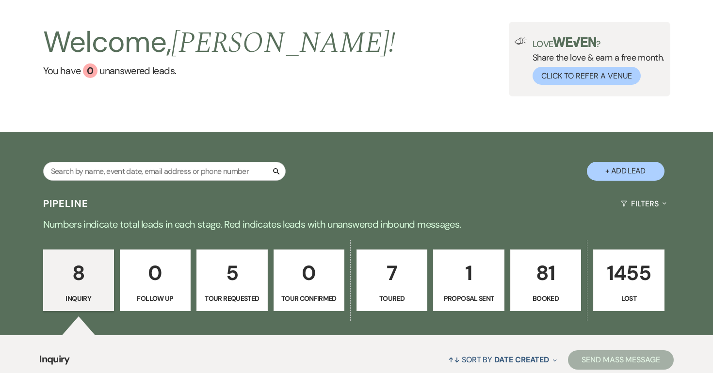
scroll to position [0, 0]
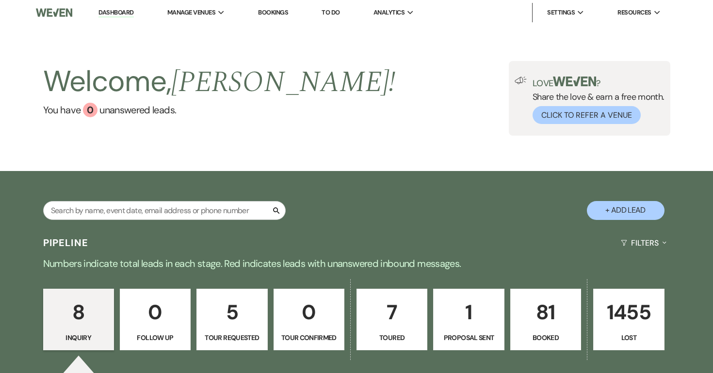
click at [624, 208] on button "+ Add Lead" at bounding box center [626, 210] width 78 height 19
select select "696"
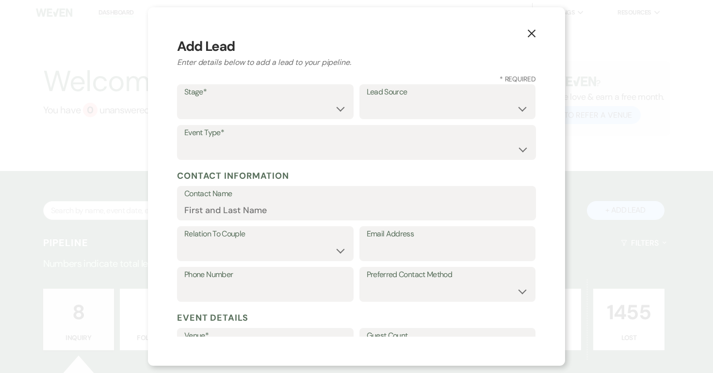
click at [273, 98] on label "Stage*" at bounding box center [265, 92] width 162 height 14
click at [266, 109] on select "Inquiry Follow Up Tour Requested Tour Confirmed Toured Proposal Sent Booked Lost" at bounding box center [265, 108] width 162 height 19
click at [184, 99] on select "Inquiry Follow Up Tour Requested Tour Confirmed Toured Proposal Sent Booked Lost" at bounding box center [265, 108] width 162 height 19
click at [242, 112] on select "Inquiry Follow Up Tour Requested Tour Confirmed Toured Proposal Sent Booked Lost" at bounding box center [265, 108] width 162 height 19
select select "1"
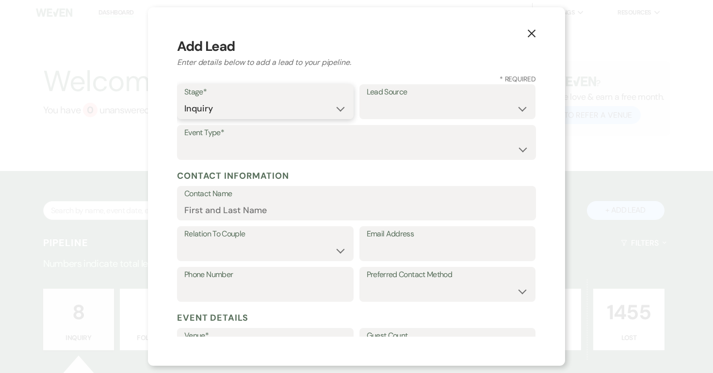
click at [184, 99] on select "Inquiry Follow Up Tour Requested Tour Confirmed Toured Proposal Sent Booked Lost" at bounding box center [265, 108] width 162 height 19
click at [405, 102] on select "Weven Venue Website Instagram Facebook Pinterest Google The Knot Wedding Wire H…" at bounding box center [448, 108] width 162 height 19
select select "22"
click at [367, 99] on select "Weven Venue Website Instagram Facebook Pinterest Google The Knot Wedding Wire H…" at bounding box center [448, 108] width 162 height 19
click at [219, 142] on select "Wedding Anniversary Party Baby Shower Bachelorette / Bachelor Party Birthday Pa…" at bounding box center [356, 149] width 344 height 19
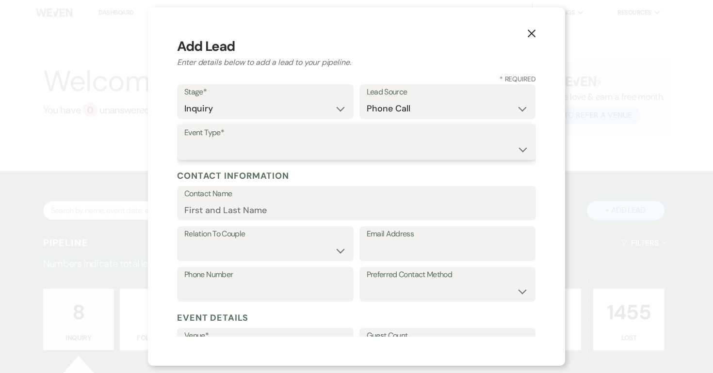
select select "3"
click at [184, 140] on select "Wedding Anniversary Party Baby Shower Bachelorette / Bachelor Party Birthday Pa…" at bounding box center [356, 149] width 344 height 19
click at [222, 214] on input "Contact Name" at bounding box center [356, 210] width 344 height 19
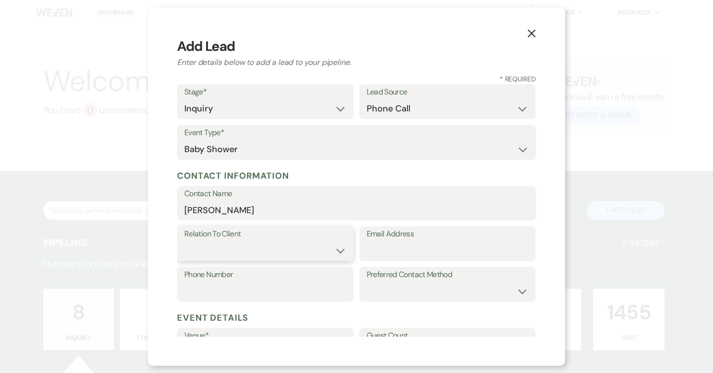
click at [211, 249] on select "Client Event Planner Parent of Client Family Member Friend Other" at bounding box center [265, 250] width 162 height 19
click at [202, 210] on input "Tracy Sweeney" at bounding box center [356, 210] width 344 height 19
type input "Tracey Sweeney"
click at [223, 246] on select "Client Event Planner Parent of Client Family Member Friend Other" at bounding box center [265, 251] width 161 height 19
click at [185, 242] on select "Client Event Planner Parent of Client Family Member Friend Other" at bounding box center [265, 251] width 161 height 19
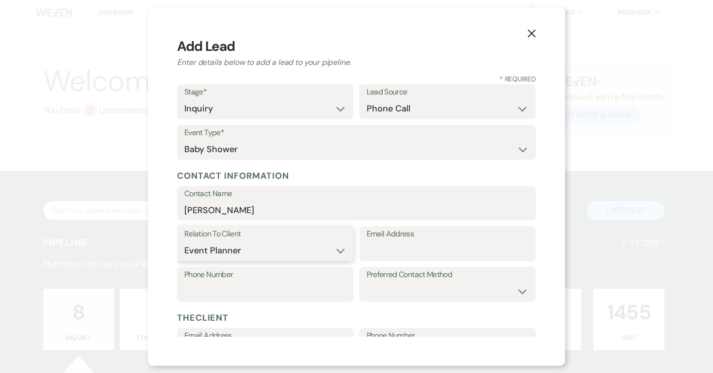
click at [218, 253] on select "Client Event Planner Parent of Client Family Member Friend Other" at bounding box center [265, 250] width 162 height 19
select select "4"
click at [184, 241] on select "Client Event Planner Parent of Client Family Member Friend Other" at bounding box center [265, 250] width 162 height 19
click at [408, 253] on input "Email Address" at bounding box center [448, 250] width 162 height 19
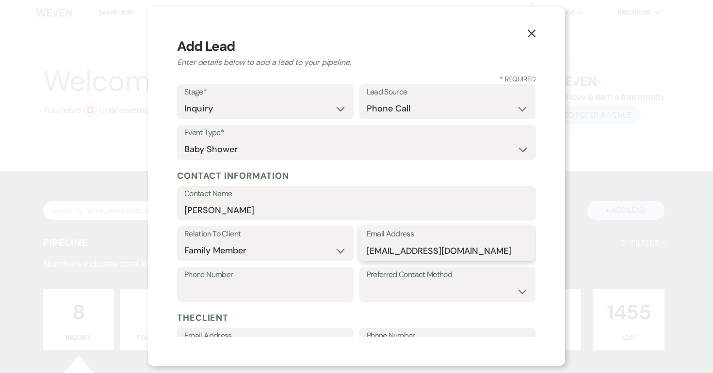
type input "tsweeney33@comcast.net"
click at [290, 283] on input "Phone Number" at bounding box center [265, 291] width 162 height 19
type input "203-687-1836"
click at [417, 289] on select "Email Phone Text" at bounding box center [448, 291] width 162 height 19
select select "email"
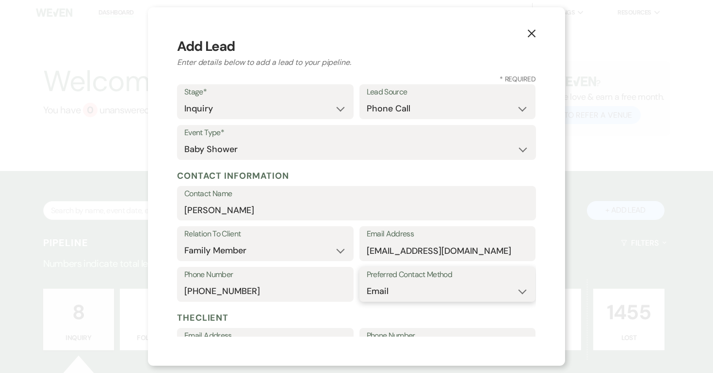
click at [367, 282] on select "Email Phone Text" at bounding box center [448, 291] width 162 height 19
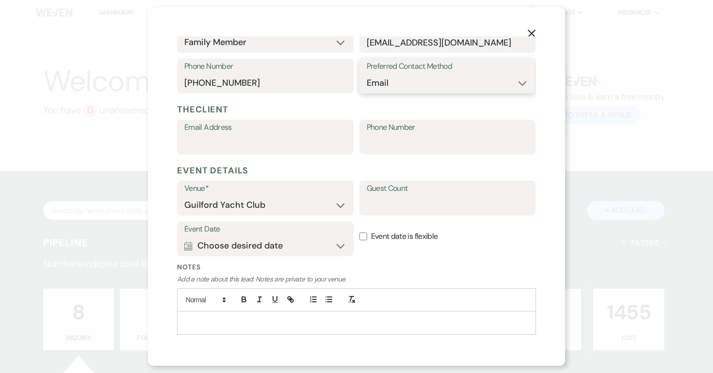
scroll to position [236, 0]
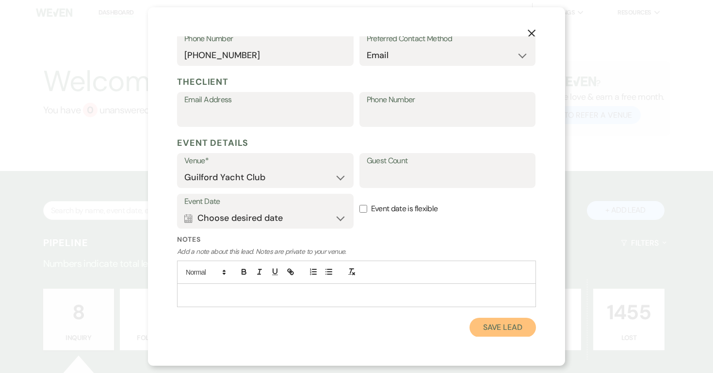
click at [488, 327] on button "Save Lead" at bounding box center [502, 327] width 66 height 19
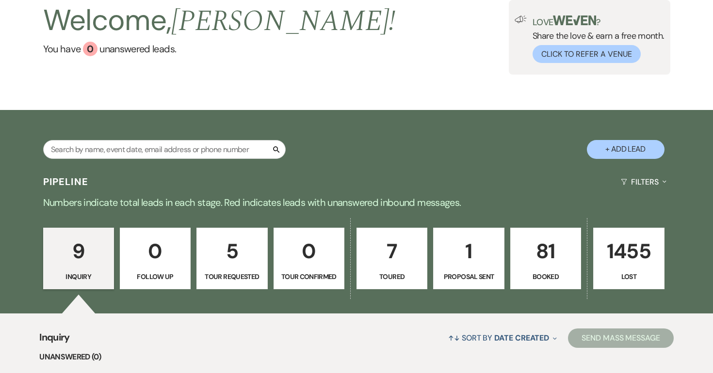
scroll to position [183, 0]
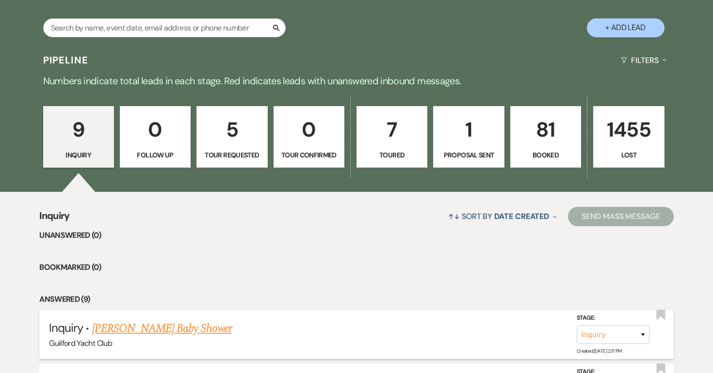
click at [179, 329] on link "Tracey Sweeney's Baby Shower" at bounding box center [162, 328] width 140 height 17
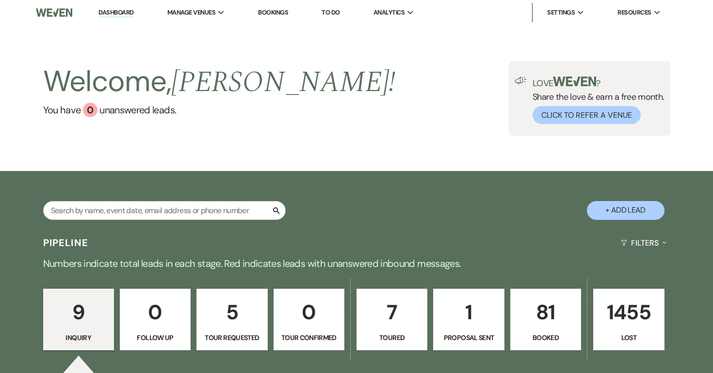
select select "22"
select select "3"
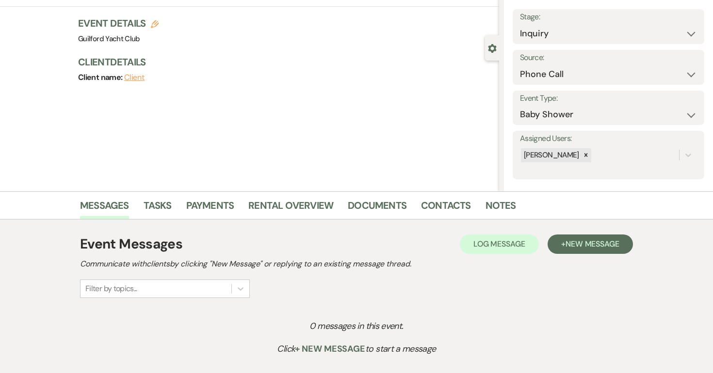
scroll to position [128, 0]
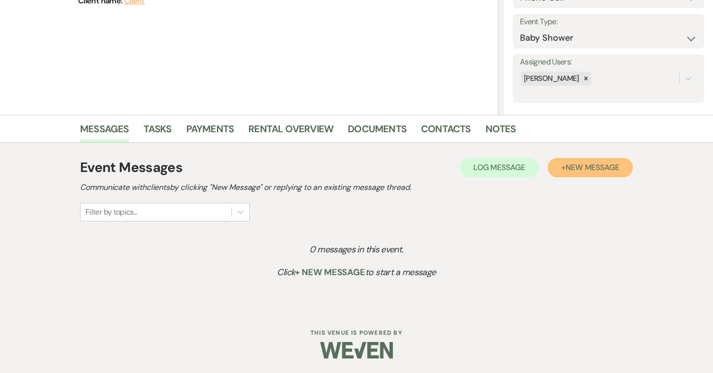
click at [592, 175] on button "+ New Message" at bounding box center [589, 167] width 85 height 19
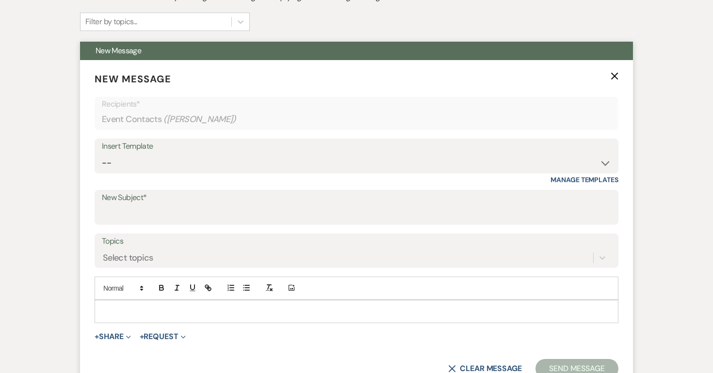
scroll to position [338, 0]
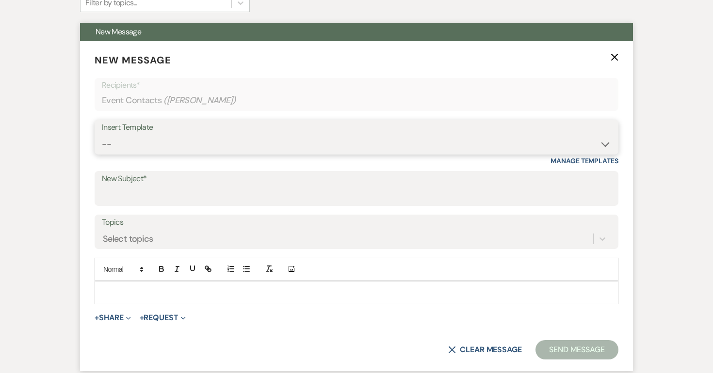
click at [158, 143] on select "-- Weven Planning Portal Introduction (Booked Events) Initial Inquiry Response …" at bounding box center [356, 144] width 509 height 19
select select "2140"
click at [102, 135] on select "-- Weven Planning Portal Introduction (Booked Events) Initial Inquiry Response …" at bounding box center [356, 144] width 509 height 19
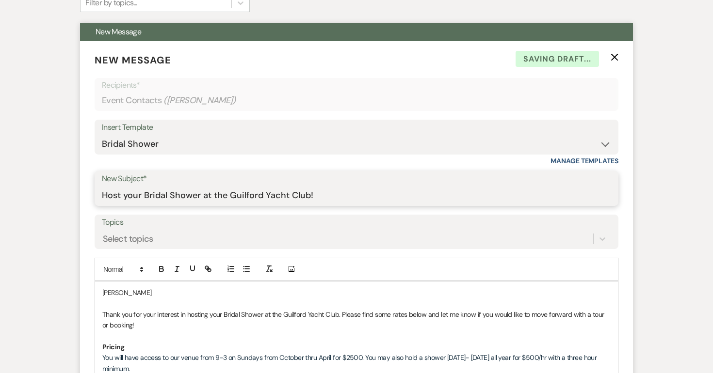
click at [168, 197] on input "Host your Bridal Shower at the Guilford Yacht Club!" at bounding box center [356, 195] width 509 height 19
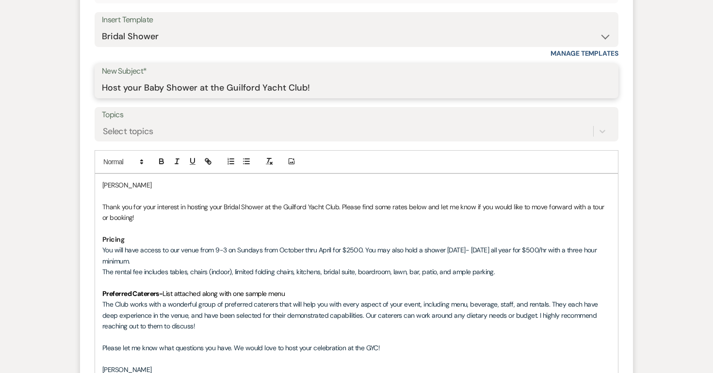
scroll to position [446, 0]
type input "Host your Baby Shower at the Guilford Yacht Club!"
click at [132, 185] on p "Tracey" at bounding box center [356, 184] width 508 height 11
click at [240, 209] on p "Thank you for your interest in hosting your Bridal Shower at the Guilford Yacht…" at bounding box center [356, 212] width 508 height 22
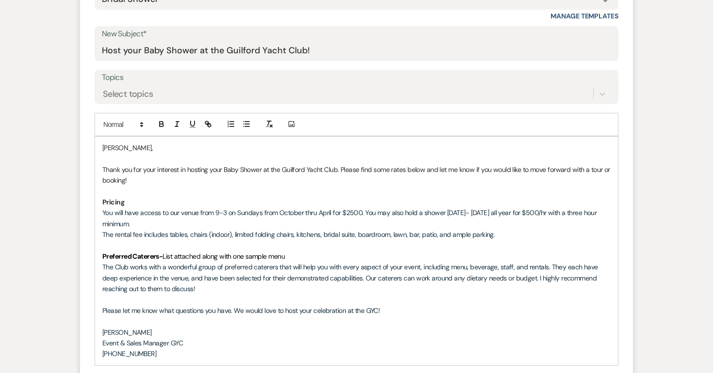
scroll to position [493, 0]
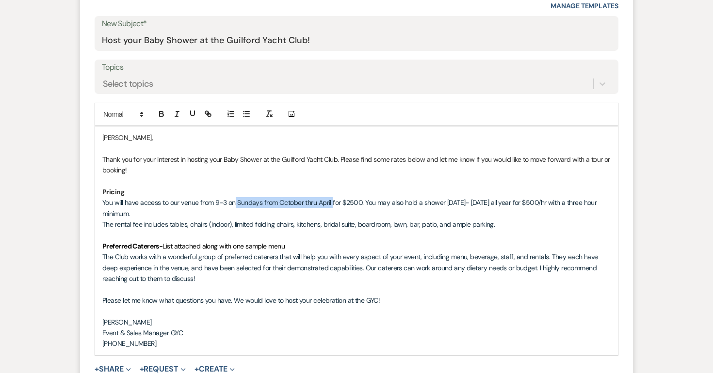
drag, startPoint x: 333, startPoint y: 204, endPoint x: 235, endPoint y: 206, distance: 97.5
click at [235, 206] on span "You will have access to our venue from 9-3 on Sundays from October thru April f…" at bounding box center [350, 207] width 496 height 19
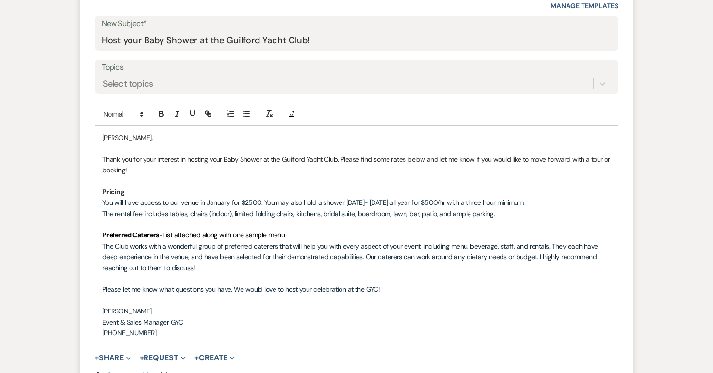
drag, startPoint x: 539, startPoint y: 201, endPoint x: 268, endPoint y: 202, distance: 271.5
click at [268, 202] on p "You will have access to our venue in January for $2500. You may also hold a sho…" at bounding box center [356, 202] width 508 height 11
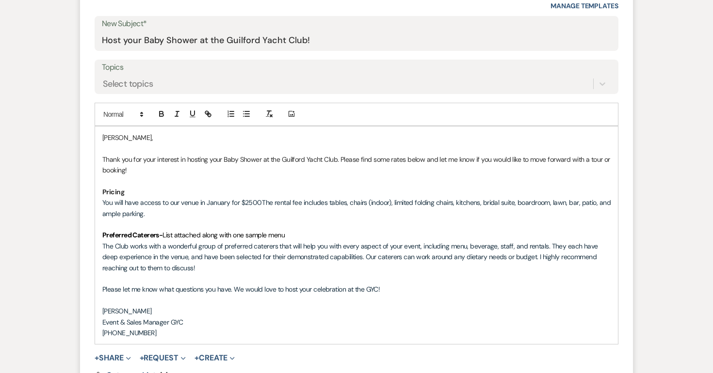
click at [212, 214] on p "You will have access to our venue in January for $2500. The rental fee includes…" at bounding box center [356, 208] width 508 height 22
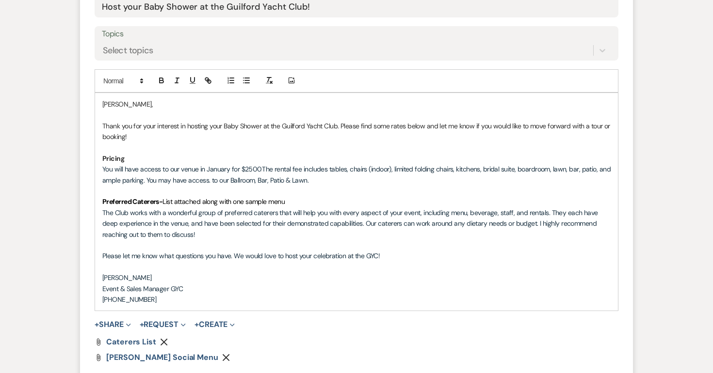
scroll to position [560, 0]
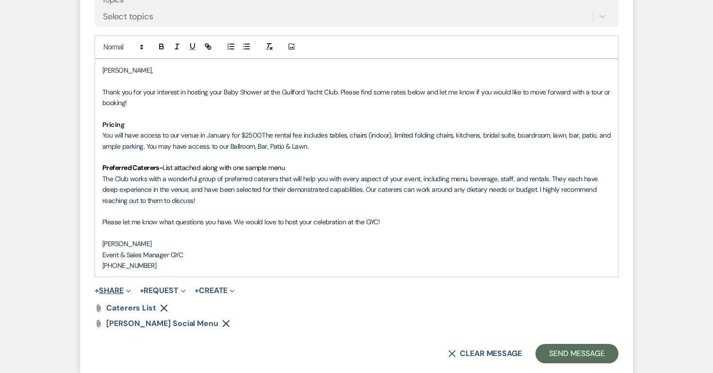
click at [123, 290] on button "+ Share Expand" at bounding box center [113, 291] width 36 height 8
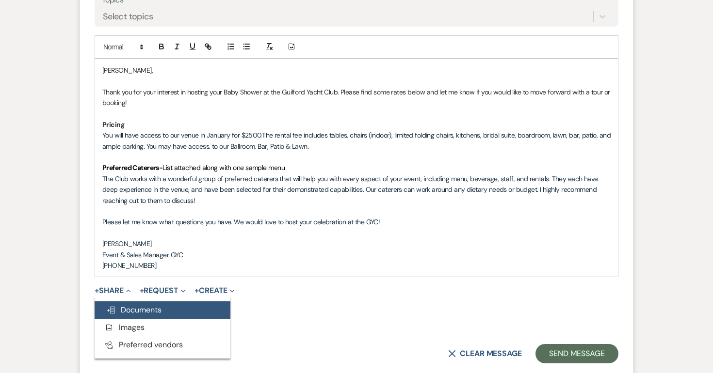
click at [128, 305] on span "Doc Upload Documents" at bounding box center [133, 310] width 55 height 10
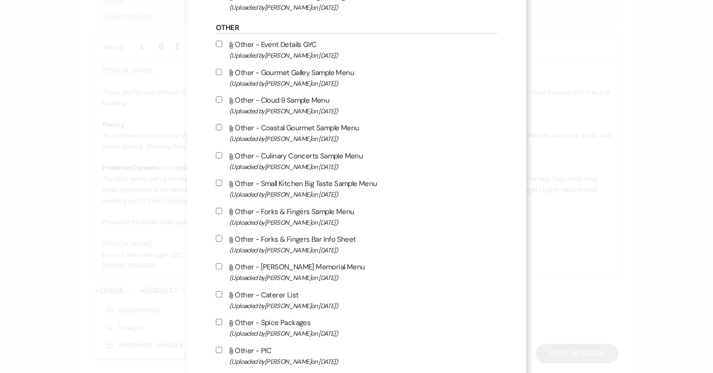
scroll to position [786, 0]
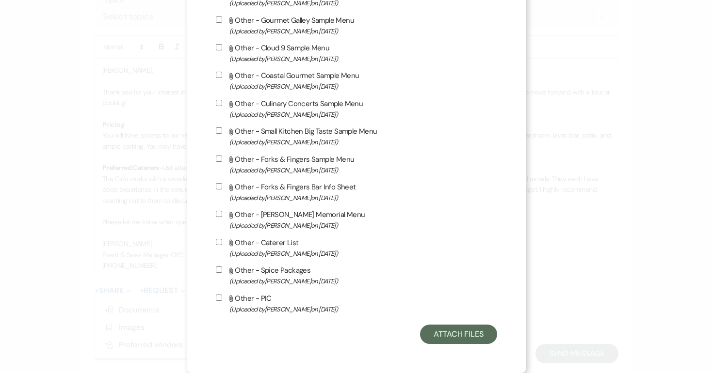
click at [219, 157] on input "Attach File Other - Forks & Fingers Sample Menu (Uploaded by [PERSON_NAME] on […" at bounding box center [219, 159] width 6 height 6
checkbox input "true"
click at [219, 186] on input "Attach File Other - Forks & Fingers Bar Info Sheet (Uploaded by [PERSON_NAME] o…" at bounding box center [219, 186] width 6 height 6
checkbox input "true"
click at [467, 327] on button "Attach Files" at bounding box center [458, 334] width 77 height 19
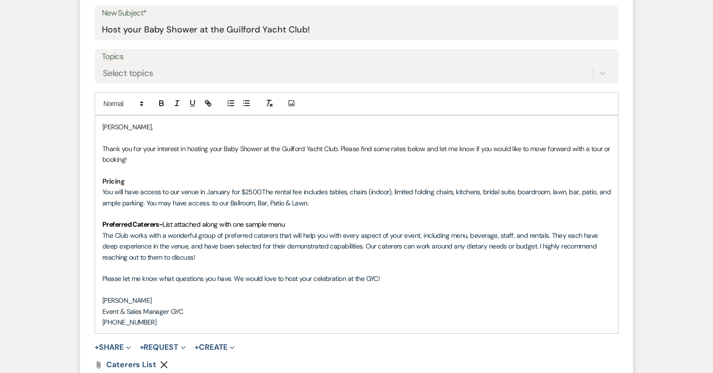
scroll to position [552, 0]
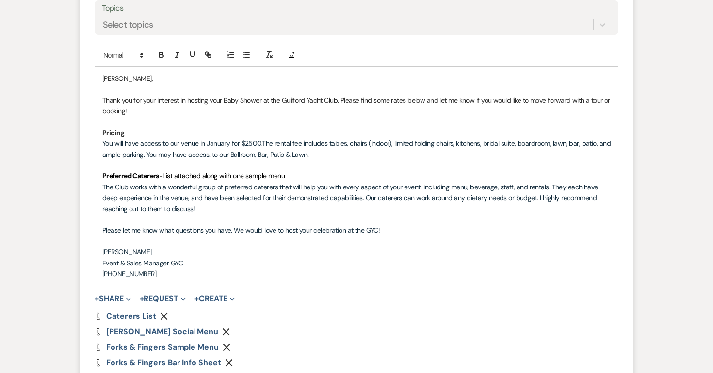
click at [207, 211] on p "The Club works with a wonderful group of preferred caterers that will help you …" at bounding box center [356, 198] width 508 height 32
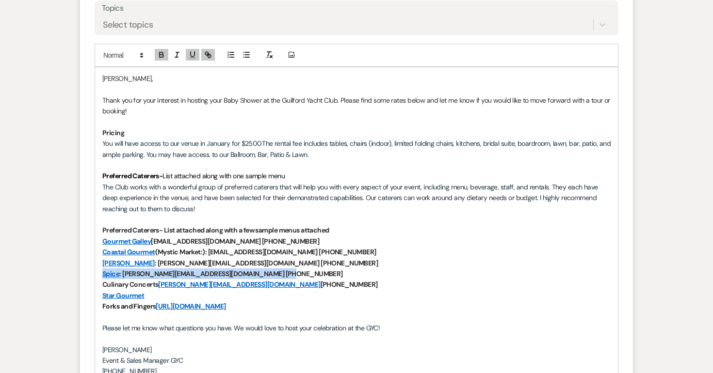
drag, startPoint x: 282, startPoint y: 274, endPoint x: 99, endPoint y: 275, distance: 183.3
click at [99, 275] on div "Tracey, Thank you for your interest in hosting your Baby Shower at the Guilford…" at bounding box center [356, 225] width 523 height 316
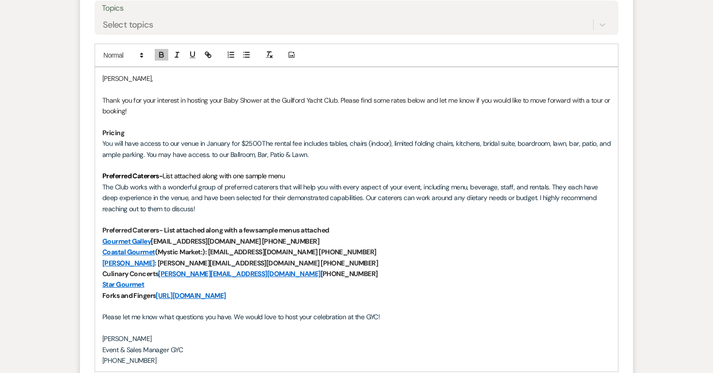
drag, startPoint x: 307, startPoint y: 275, endPoint x: 95, endPoint y: 276, distance: 212.4
click at [95, 276] on div "Tracey, Thank you for your interest in hosting your Baby Shower at the Guilford…" at bounding box center [356, 219] width 523 height 305
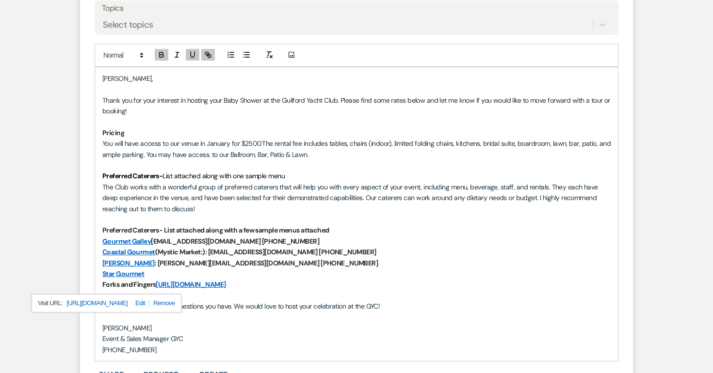
click at [320, 282] on p "Forks and Fingers https://forksandfingersct.com/contact" at bounding box center [356, 284] width 508 height 11
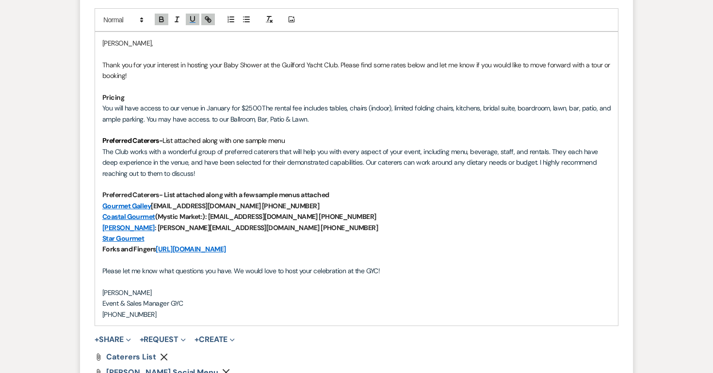
scroll to position [590, 0]
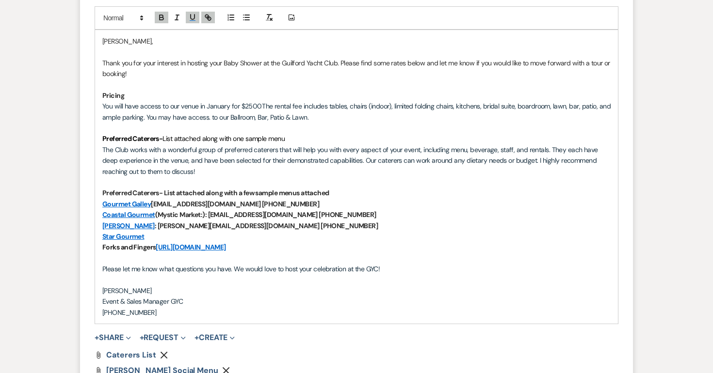
click at [160, 312] on p "[PHONE_NUMBER]" at bounding box center [356, 312] width 508 height 11
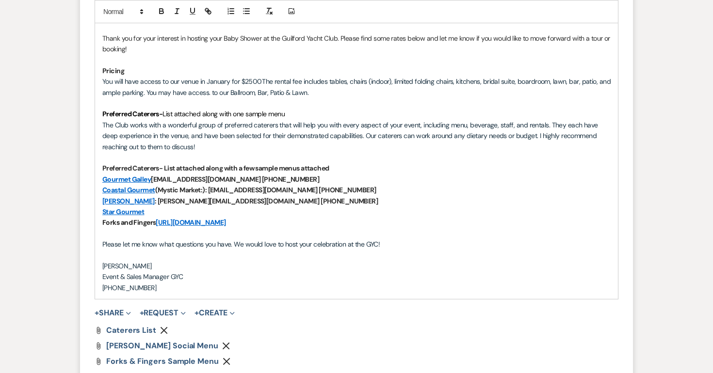
scroll to position [786, 0]
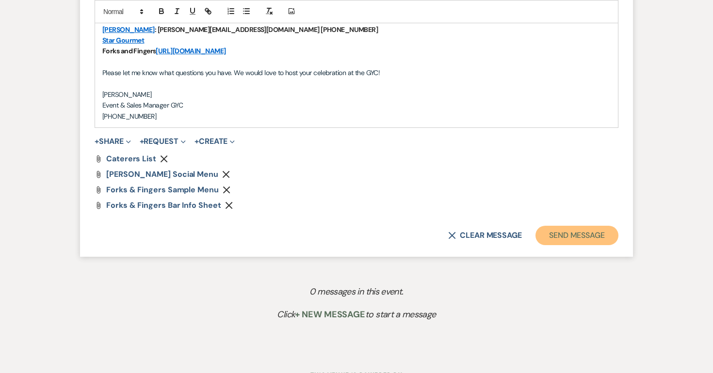
click at [552, 239] on button "Send Message" at bounding box center [576, 235] width 83 height 19
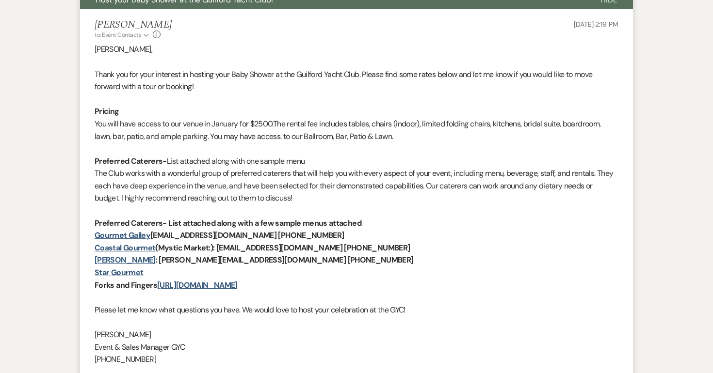
scroll to position [0, 0]
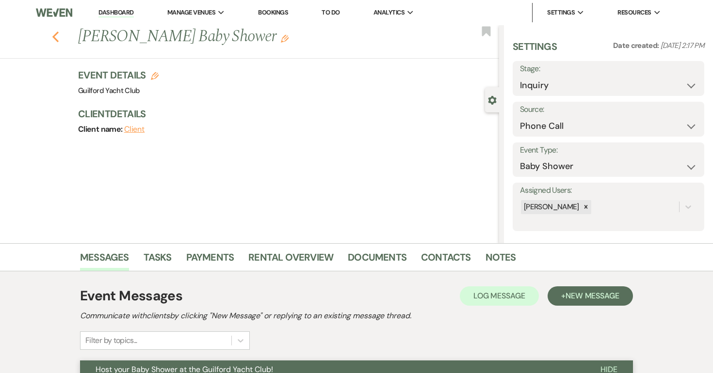
click at [54, 35] on use "button" at bounding box center [55, 37] width 6 height 11
